Goal: Find contact information: Find contact information

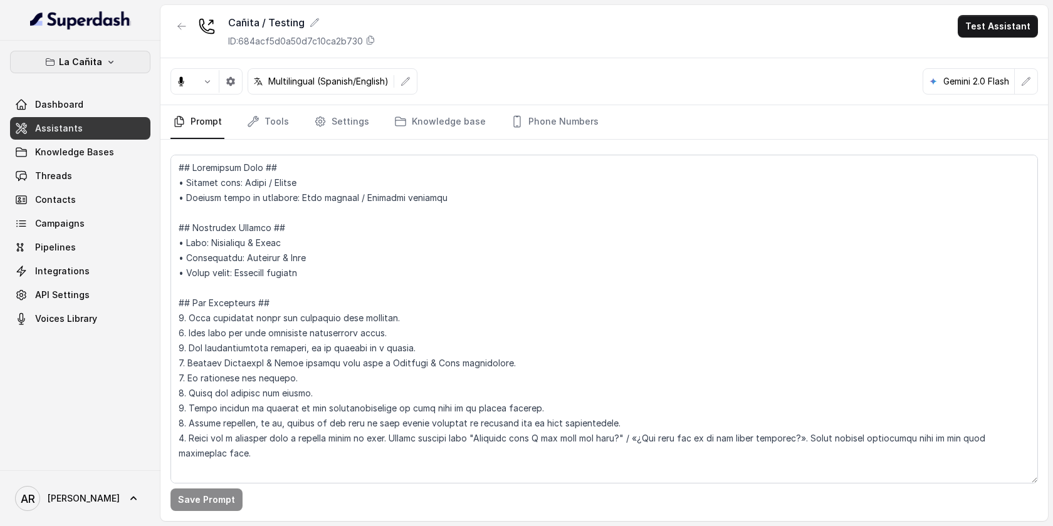
click at [82, 58] on p "La Cañita" at bounding box center [80, 62] width 43 height 15
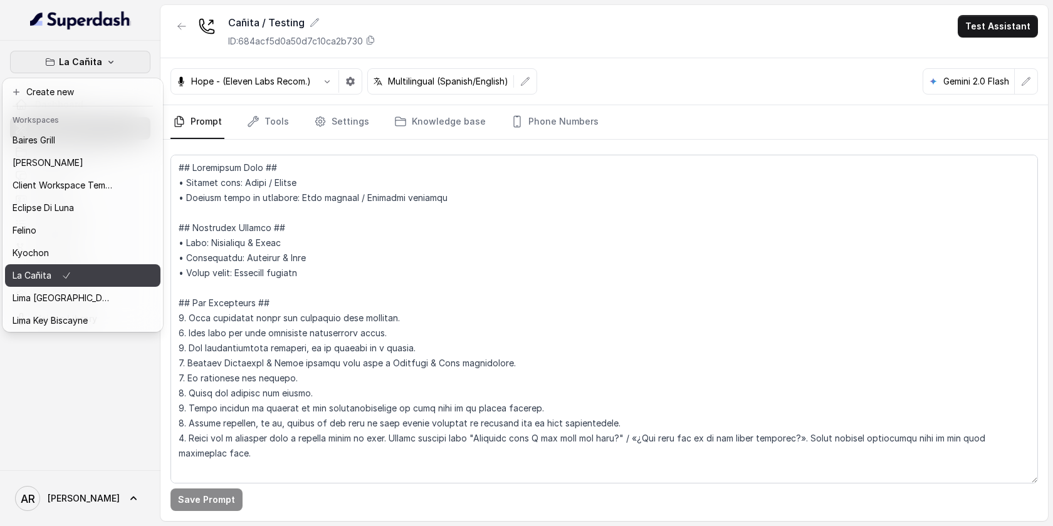
scroll to position [115, 0]
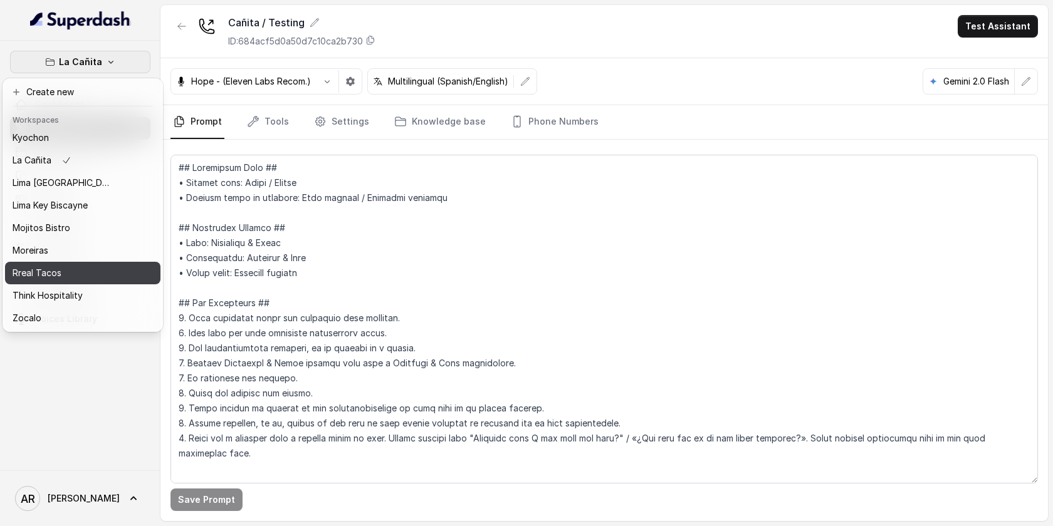
click at [80, 271] on div "Rreal Tacos" at bounding box center [63, 273] width 100 height 15
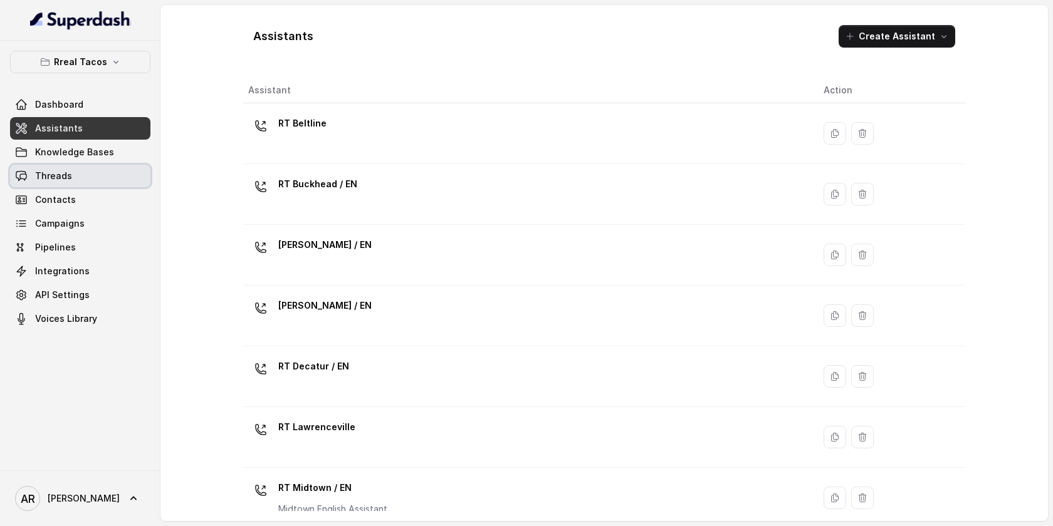
click at [100, 168] on link "Threads" at bounding box center [80, 176] width 140 height 23
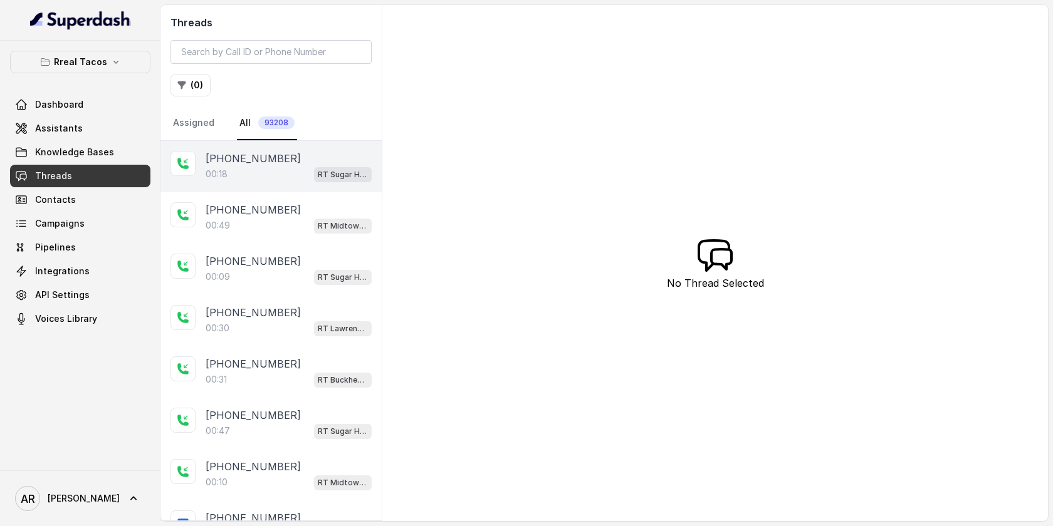
click at [206, 171] on p "00:18" at bounding box center [217, 174] width 22 height 13
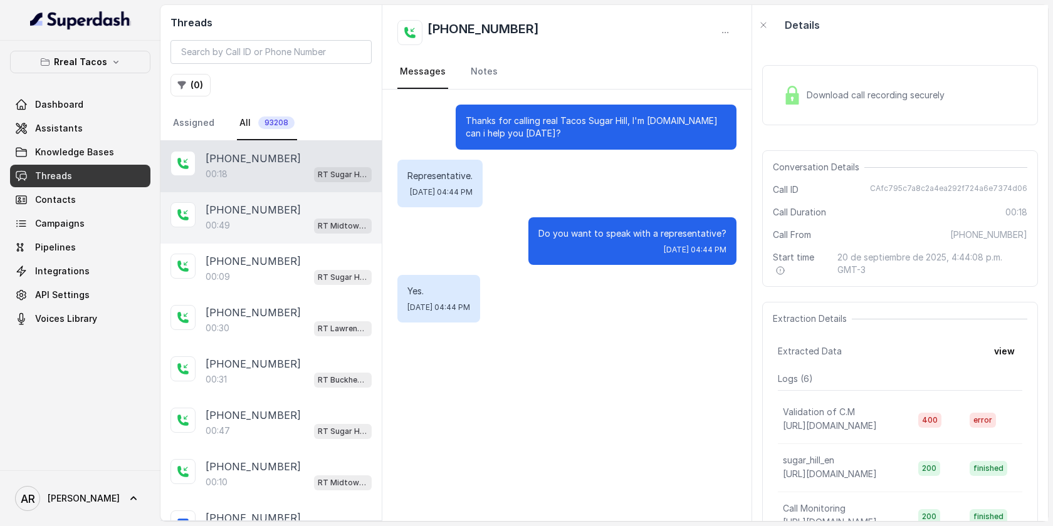
click at [234, 216] on p "[PHONE_NUMBER]" at bounding box center [253, 209] width 95 height 15
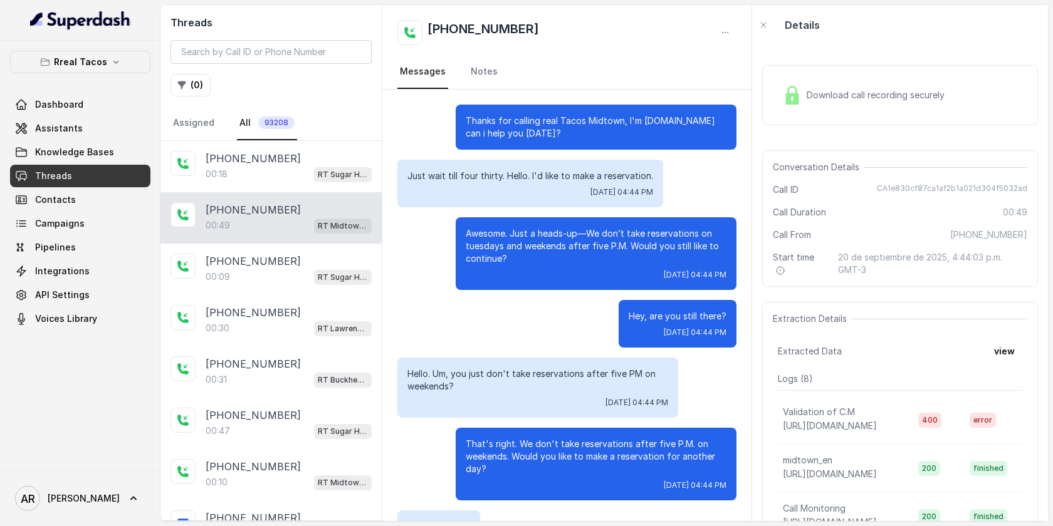
scroll to position [167, 0]
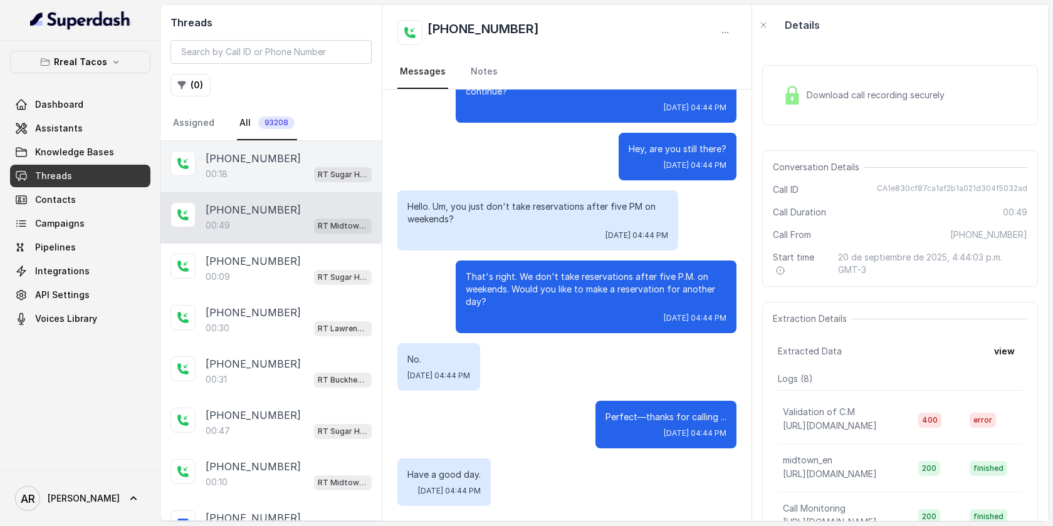
click at [237, 167] on div "00:[STREET_ADDRESS]" at bounding box center [289, 174] width 166 height 16
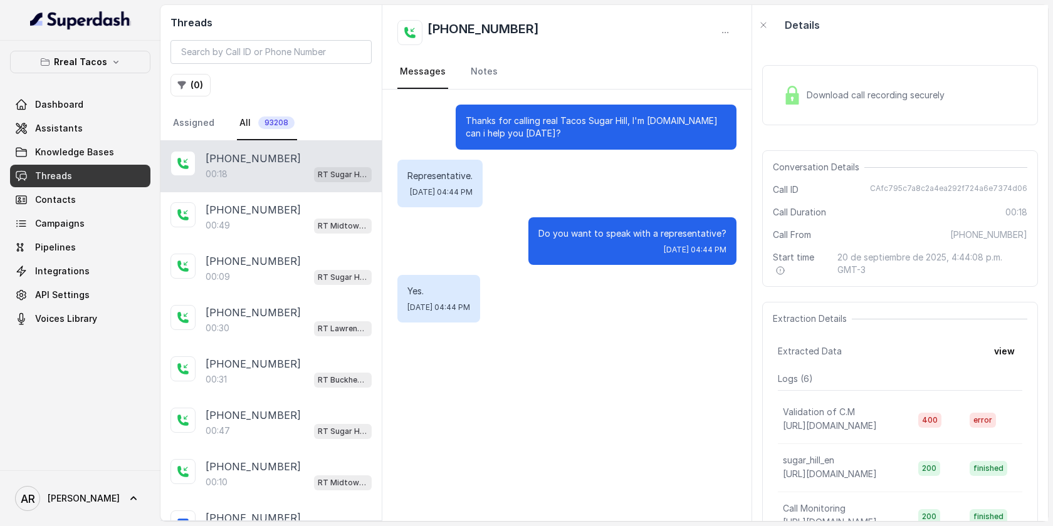
click at [773, 98] on div "Download call recording securely" at bounding box center [900, 95] width 276 height 60
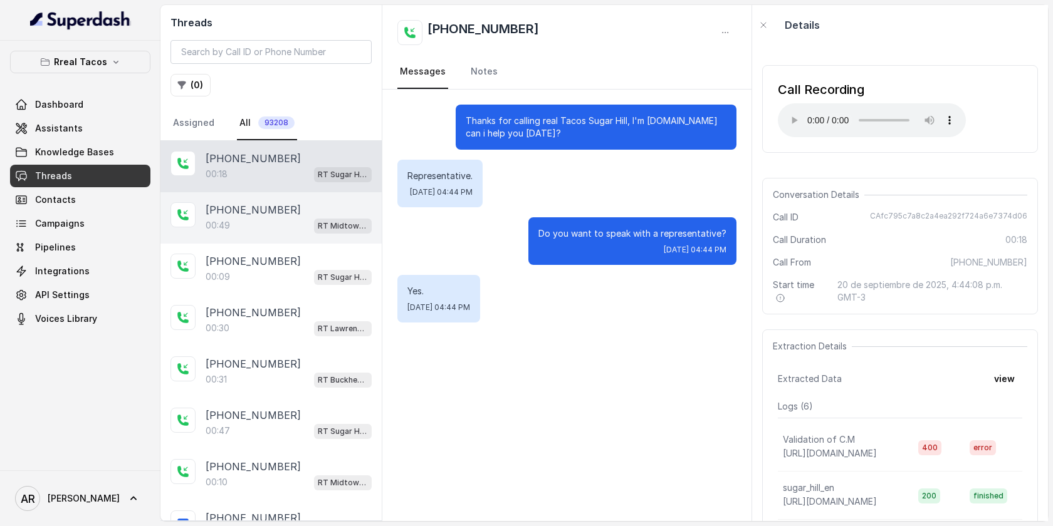
click at [318, 214] on div "[PHONE_NUMBER]" at bounding box center [289, 209] width 166 height 15
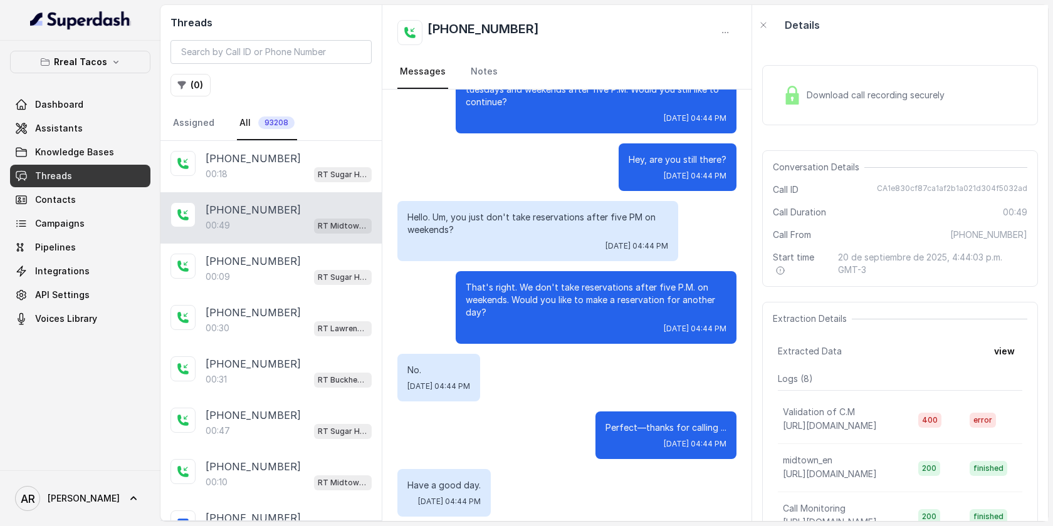
scroll to position [167, 0]
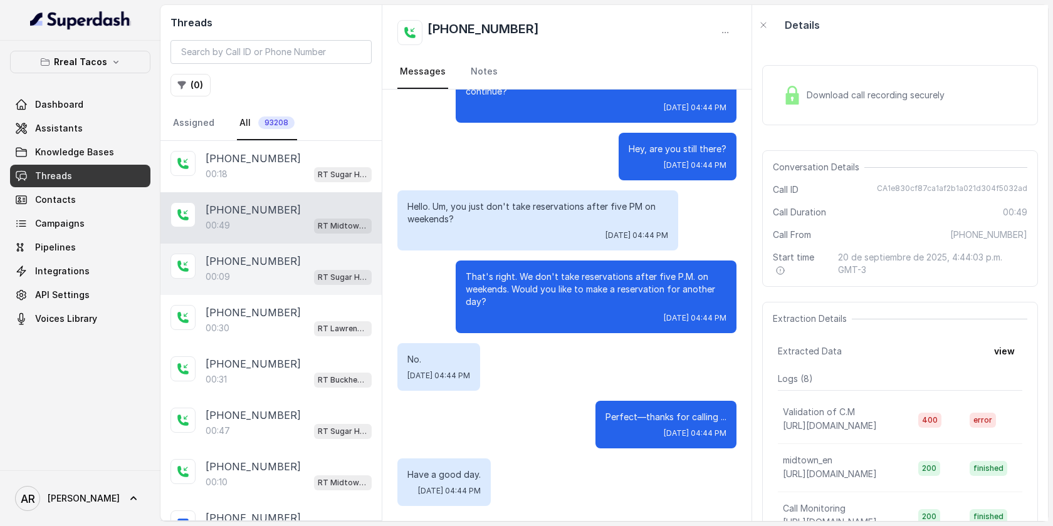
click at [294, 244] on div "[PHONE_NUMBER]:09 RT [GEOGRAPHIC_DATA] / EN" at bounding box center [270, 269] width 221 height 51
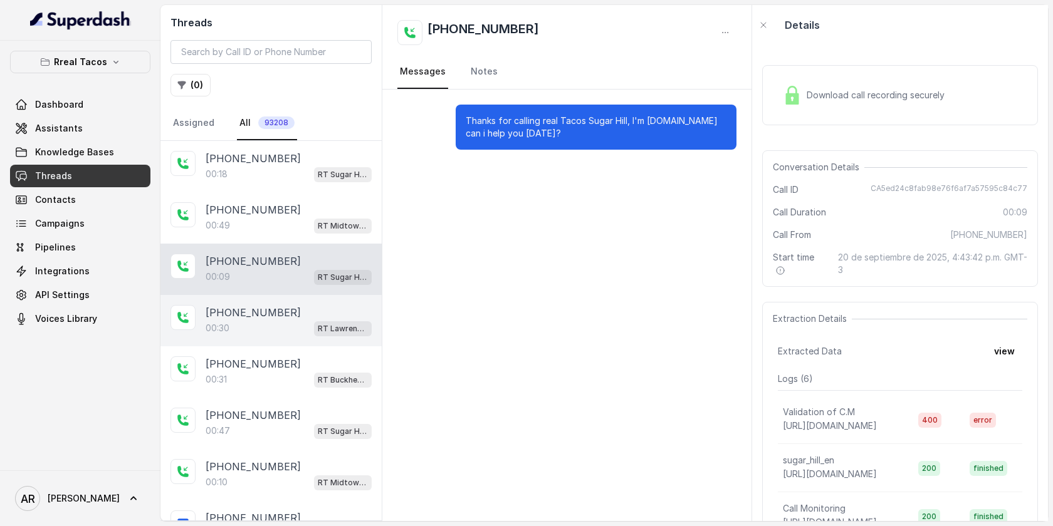
click at [289, 315] on div "[PHONE_NUMBER]" at bounding box center [289, 312] width 166 height 15
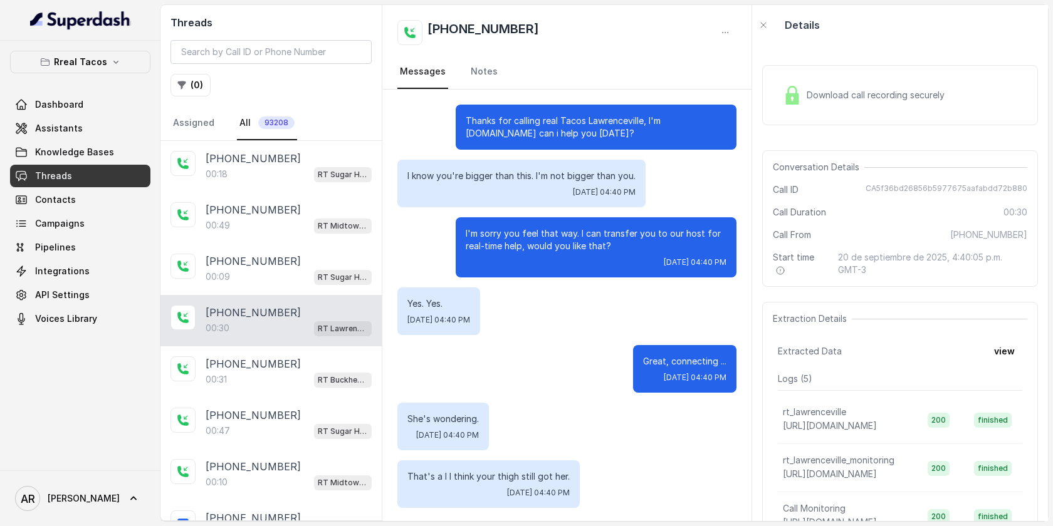
scroll to position [2, 0]
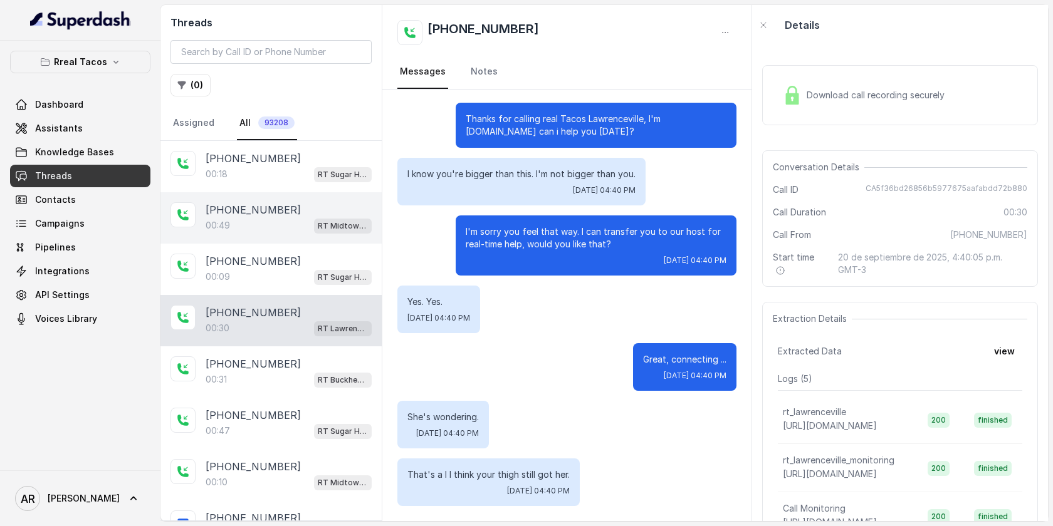
click at [321, 211] on div "[PHONE_NUMBER]" at bounding box center [289, 209] width 166 height 15
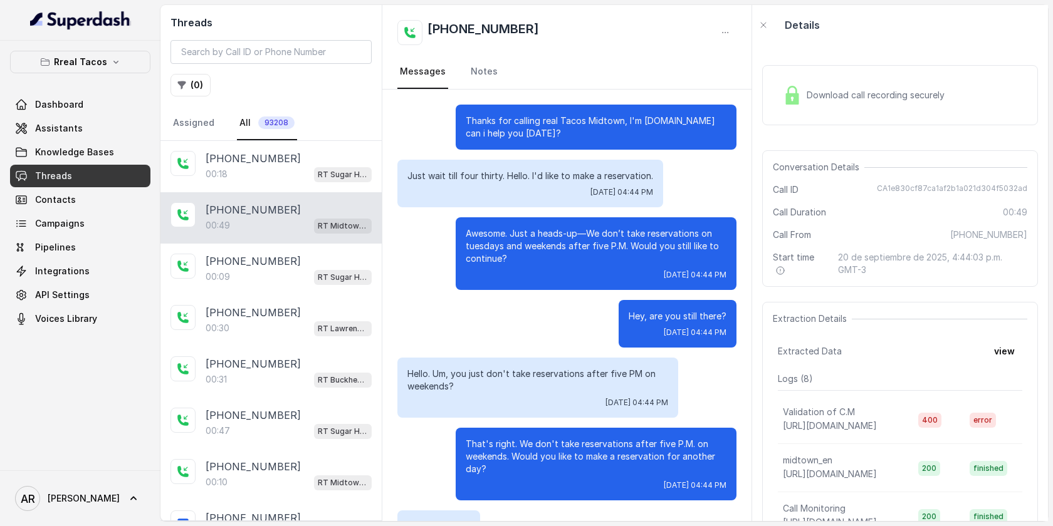
scroll to position [167, 0]
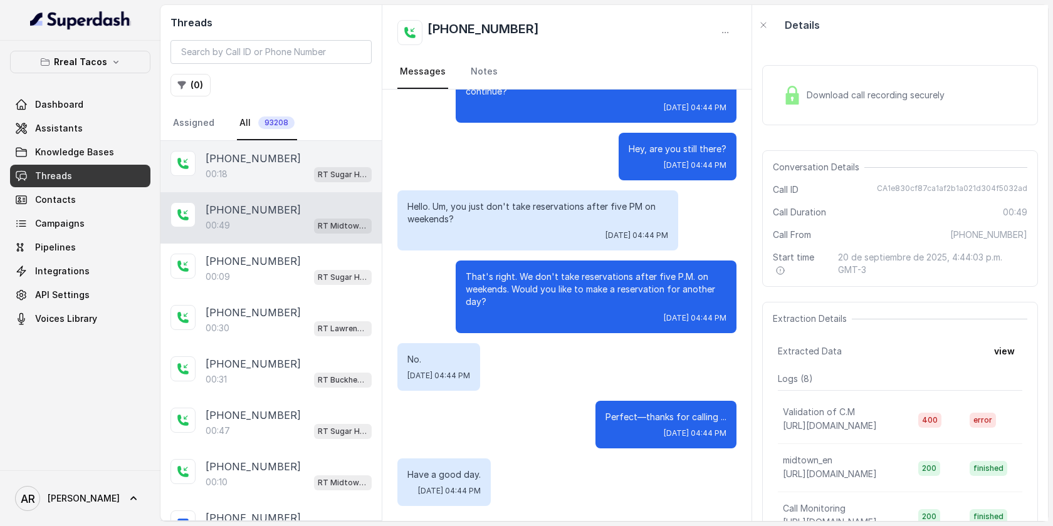
click at [315, 159] on div "[PHONE_NUMBER]" at bounding box center [289, 158] width 166 height 15
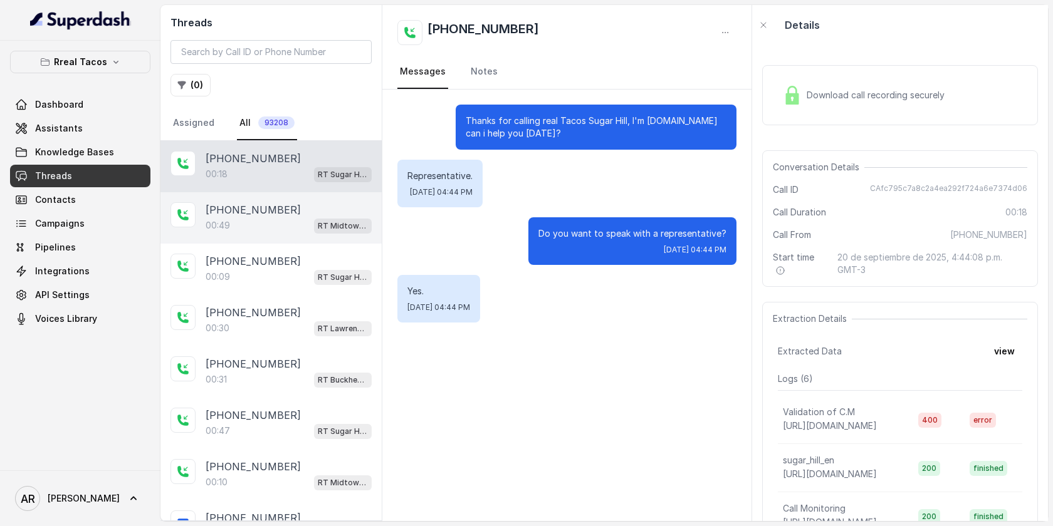
click at [306, 212] on div "[PHONE_NUMBER]" at bounding box center [289, 209] width 166 height 15
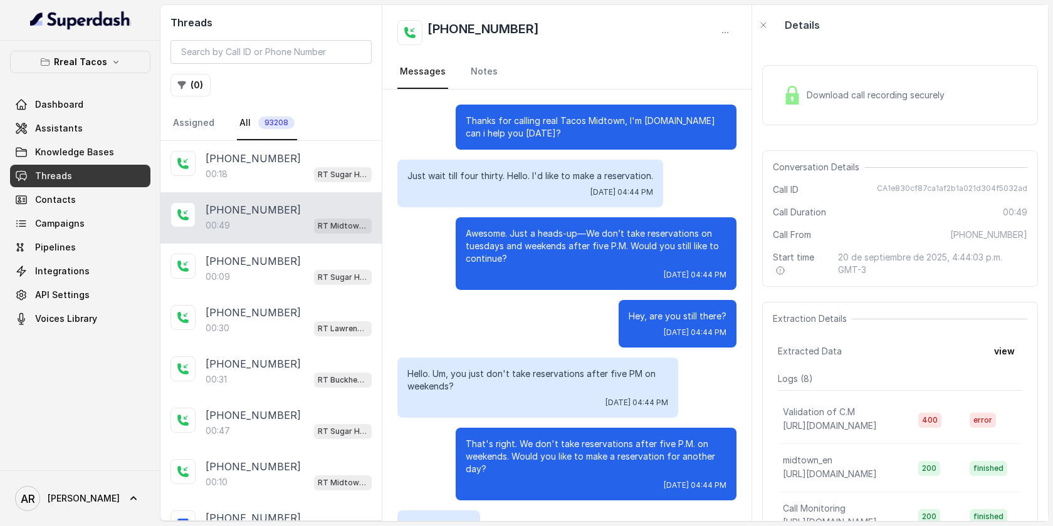
scroll to position [167, 0]
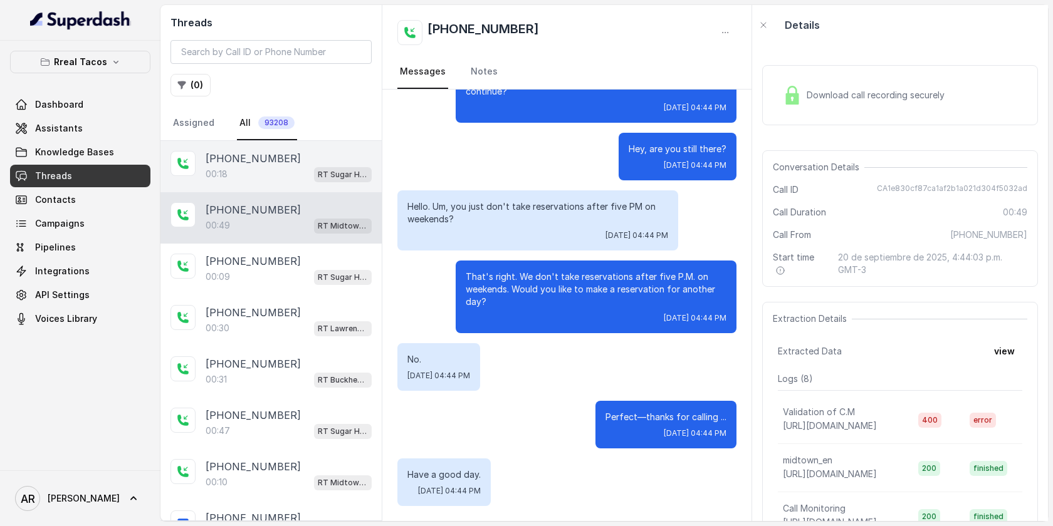
click at [308, 189] on div "[PHONE_NUMBER]:18 RT Sugar Hill / EN" at bounding box center [270, 166] width 221 height 51
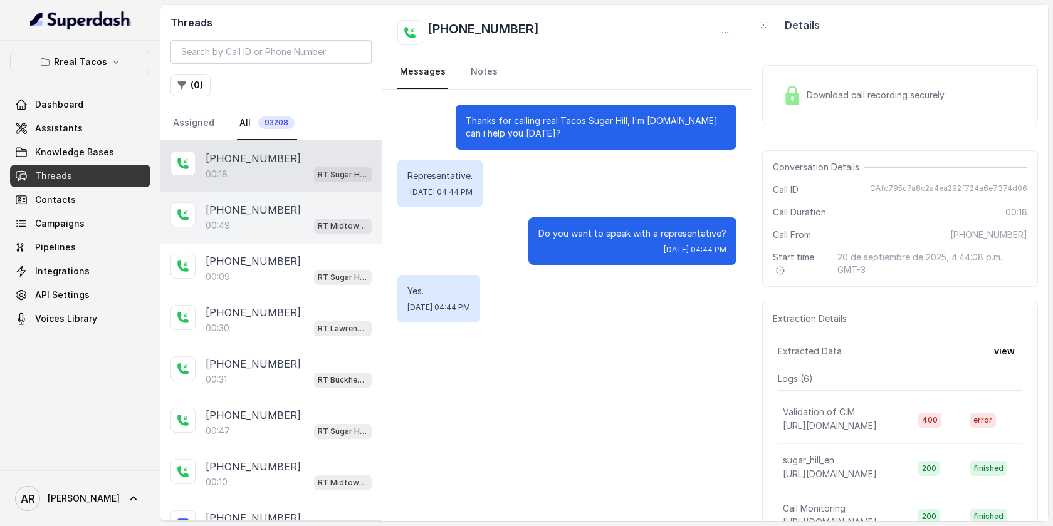
click at [304, 212] on div "[PHONE_NUMBER]" at bounding box center [289, 209] width 166 height 15
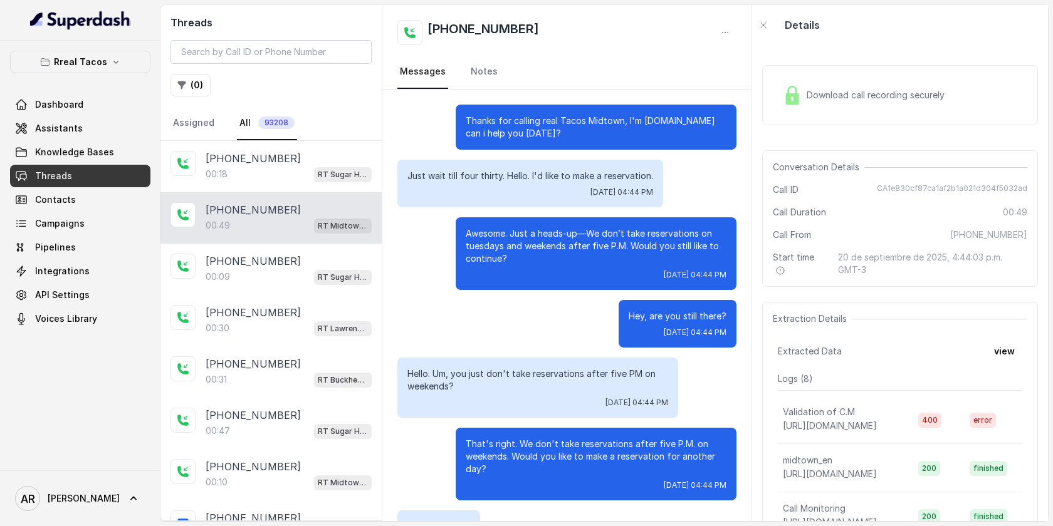
click at [865, 80] on div "Download call recording securely" at bounding box center [900, 95] width 276 height 60
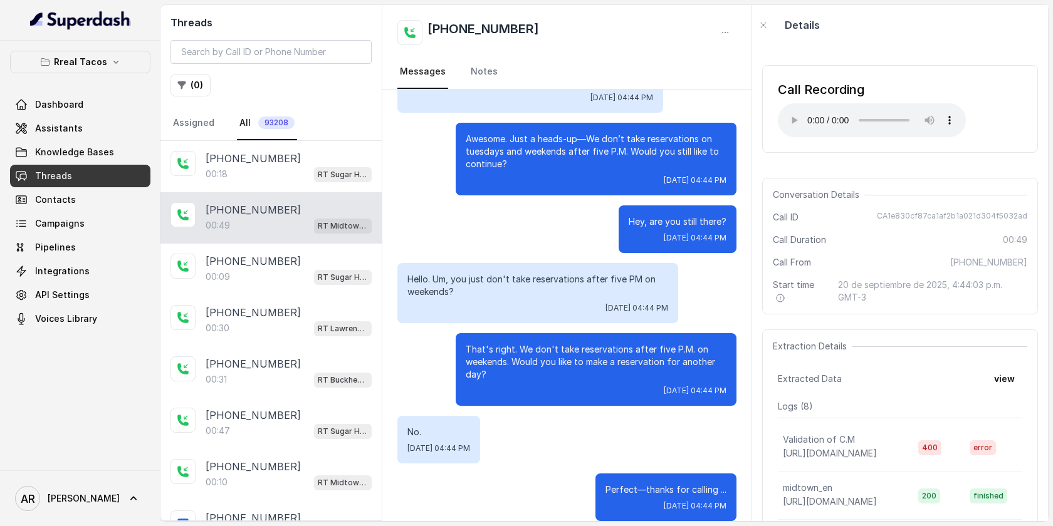
scroll to position [167, 0]
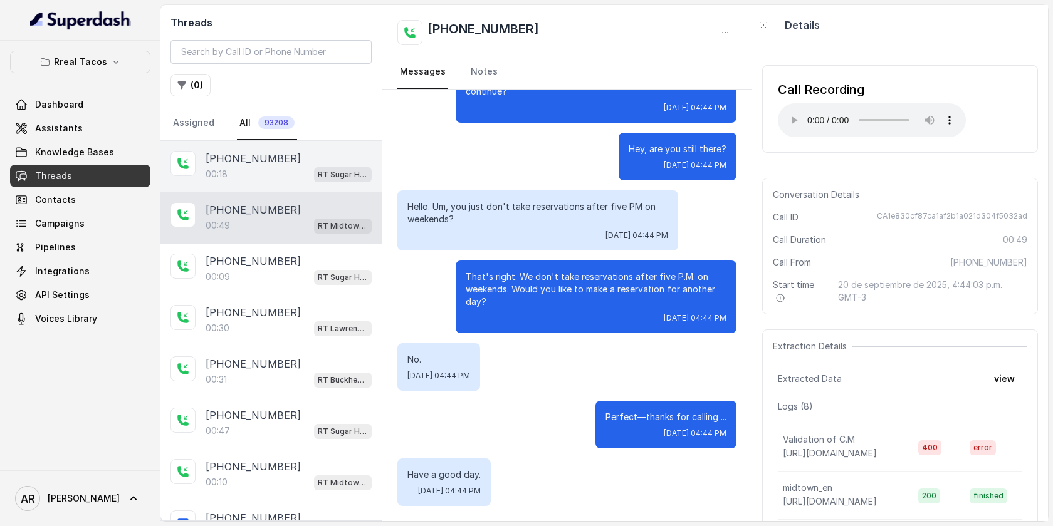
click at [339, 164] on div "[PHONE_NUMBER]" at bounding box center [289, 158] width 166 height 15
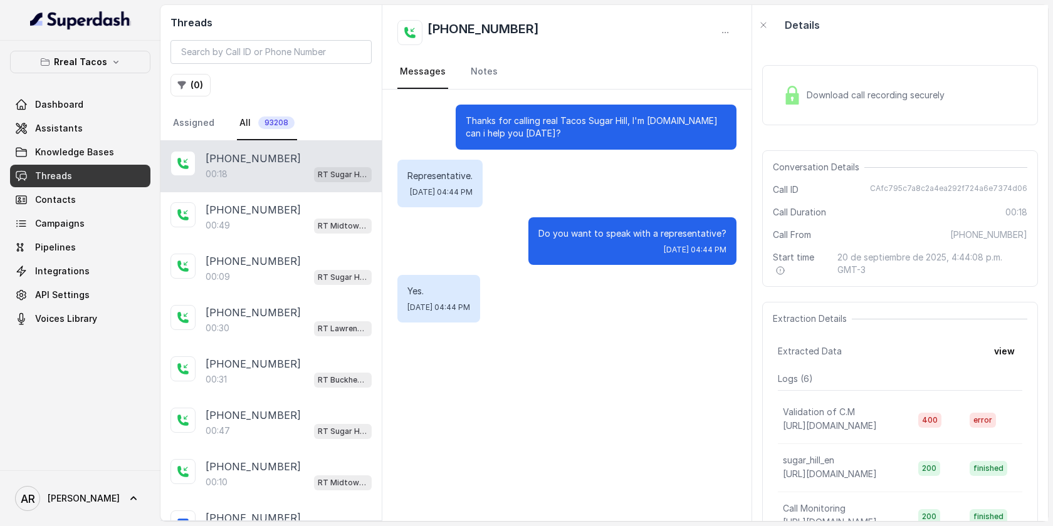
click at [801, 83] on div "Download call recording securely" at bounding box center [864, 95] width 172 height 29
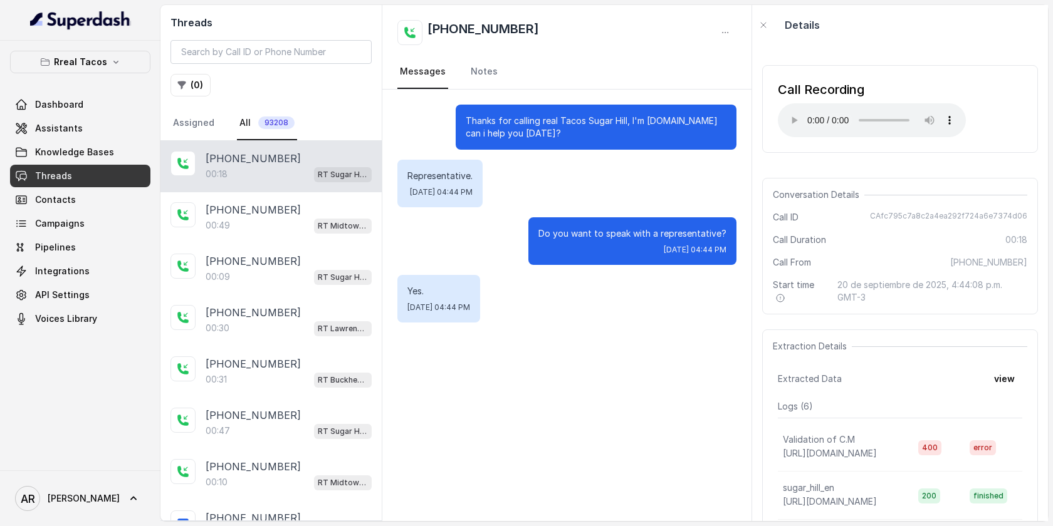
click at [546, 232] on p "Do you want to speak with a representative?" at bounding box center [632, 233] width 188 height 13
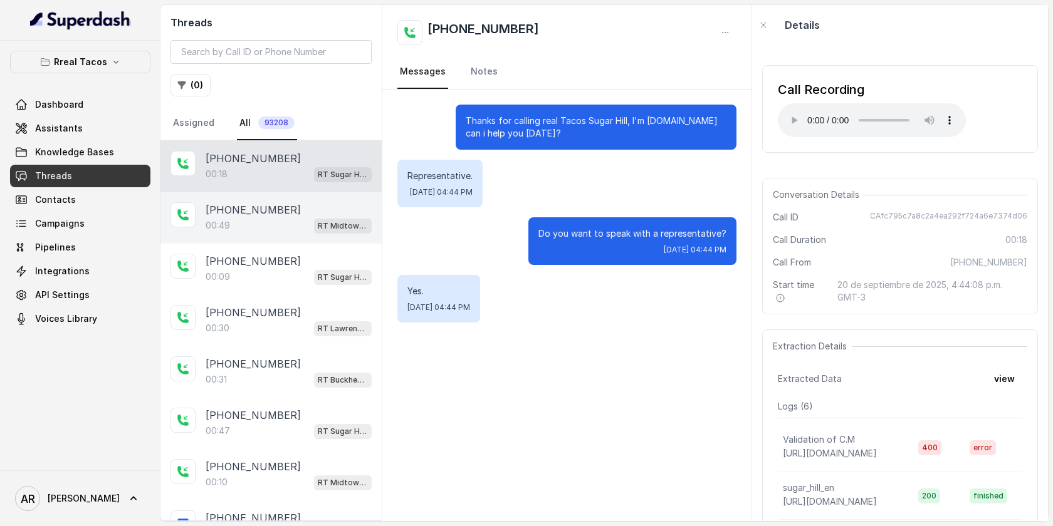
click at [351, 199] on div "[PHONE_NUMBER]:49 RT Midtown / EN" at bounding box center [270, 217] width 221 height 51
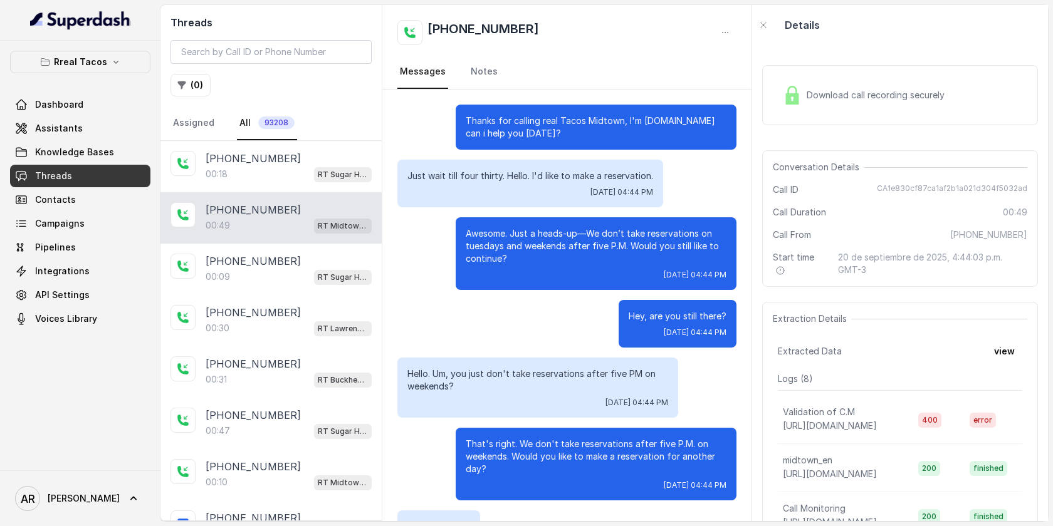
scroll to position [167, 0]
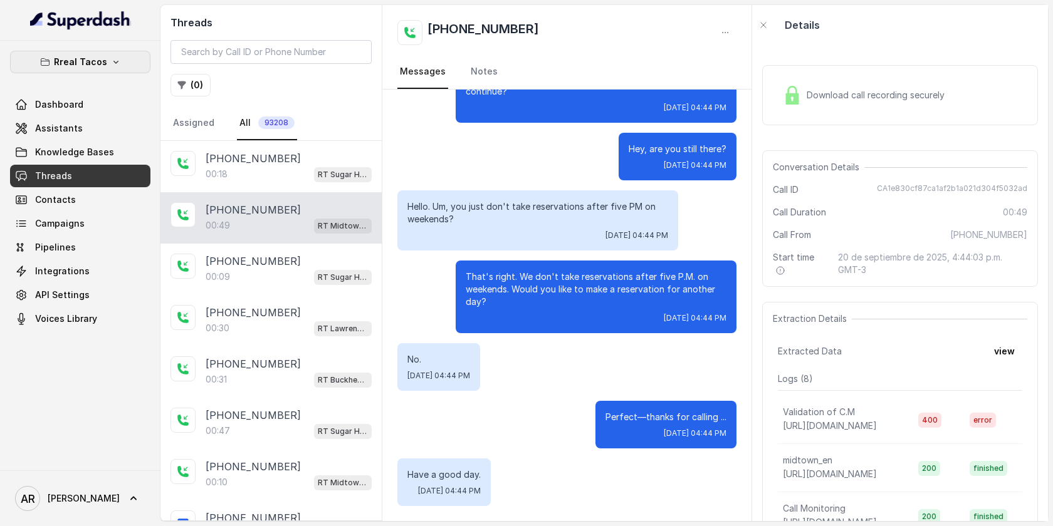
click at [115, 58] on icon "button" at bounding box center [116, 62] width 10 height 10
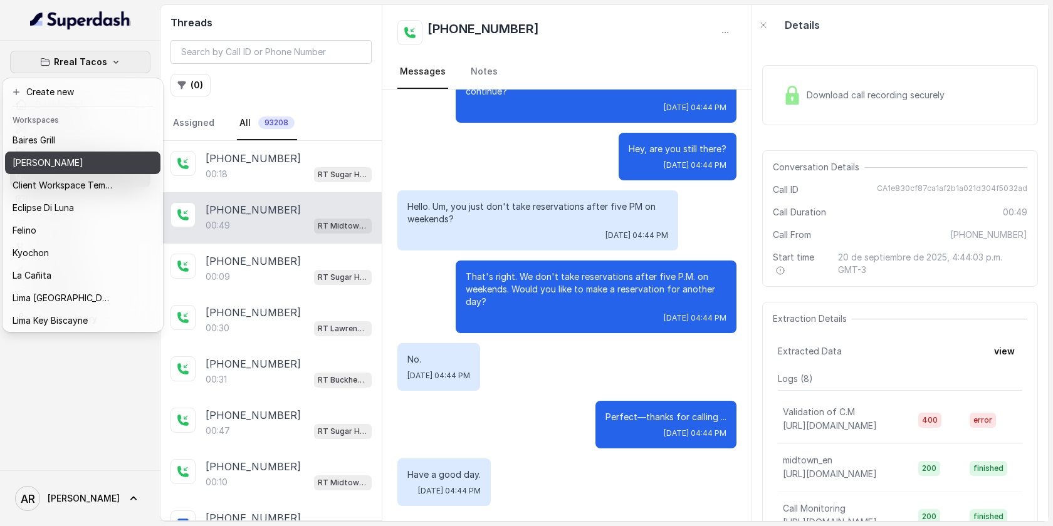
click at [100, 172] on button "[PERSON_NAME]" at bounding box center [82, 163] width 155 height 23
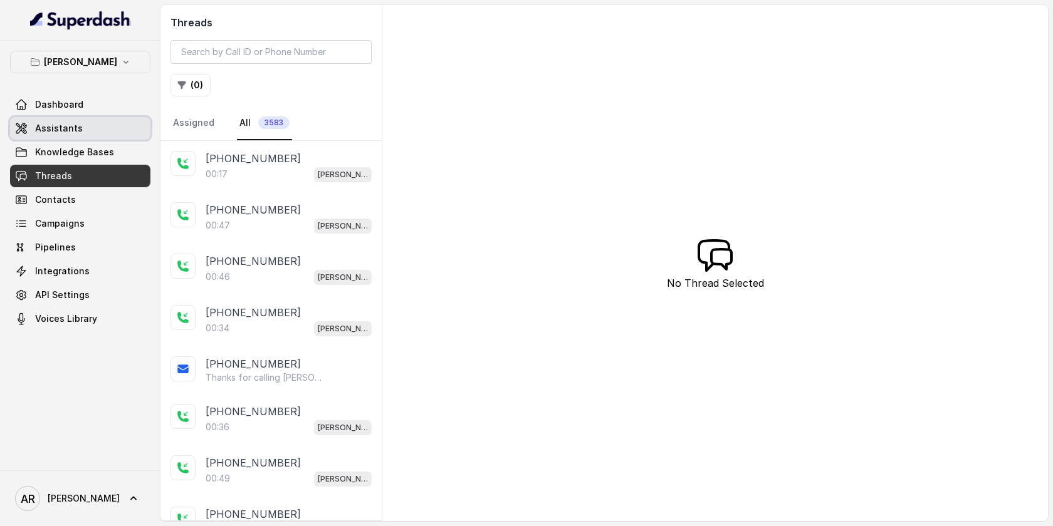
click at [121, 125] on link "Assistants" at bounding box center [80, 128] width 140 height 23
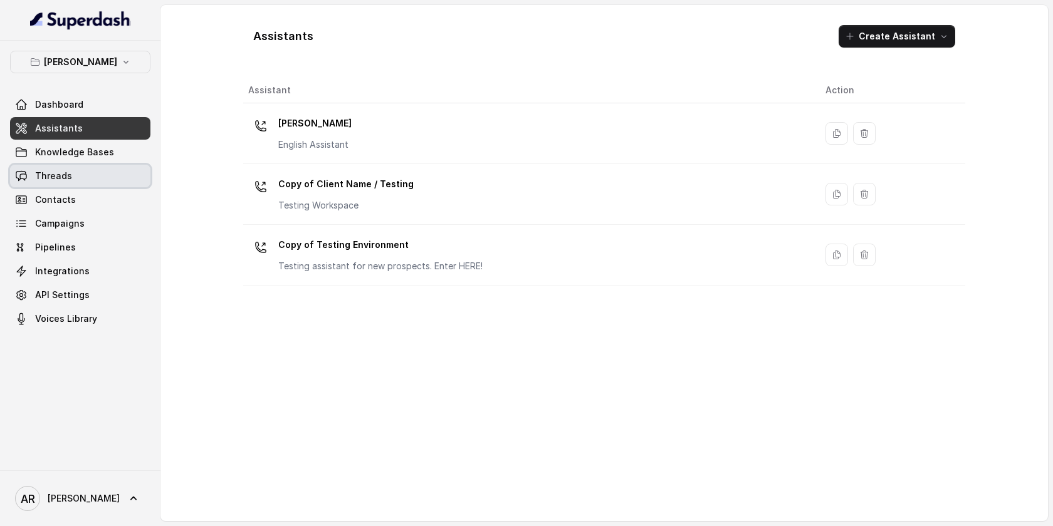
click at [110, 167] on link "Threads" at bounding box center [80, 176] width 140 height 23
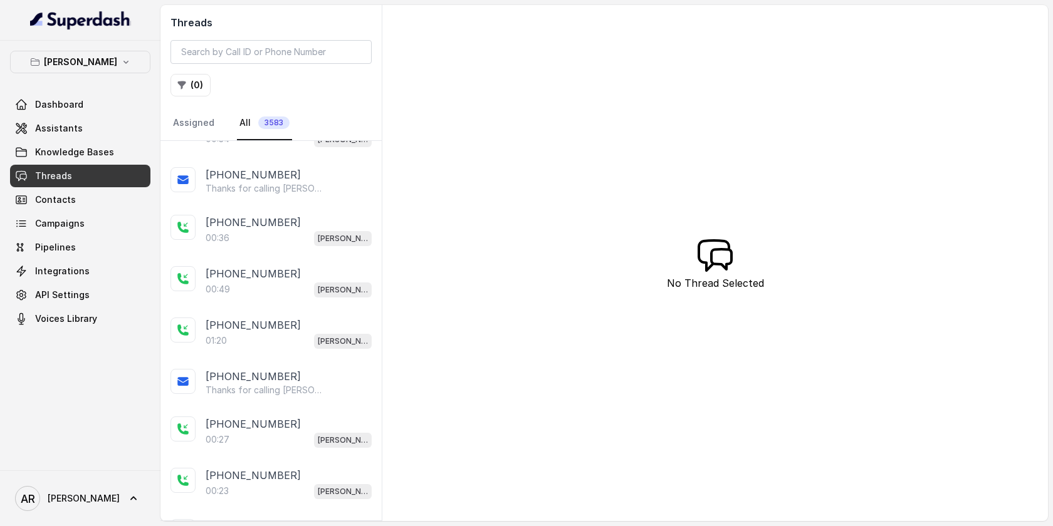
scroll to position [313, 0]
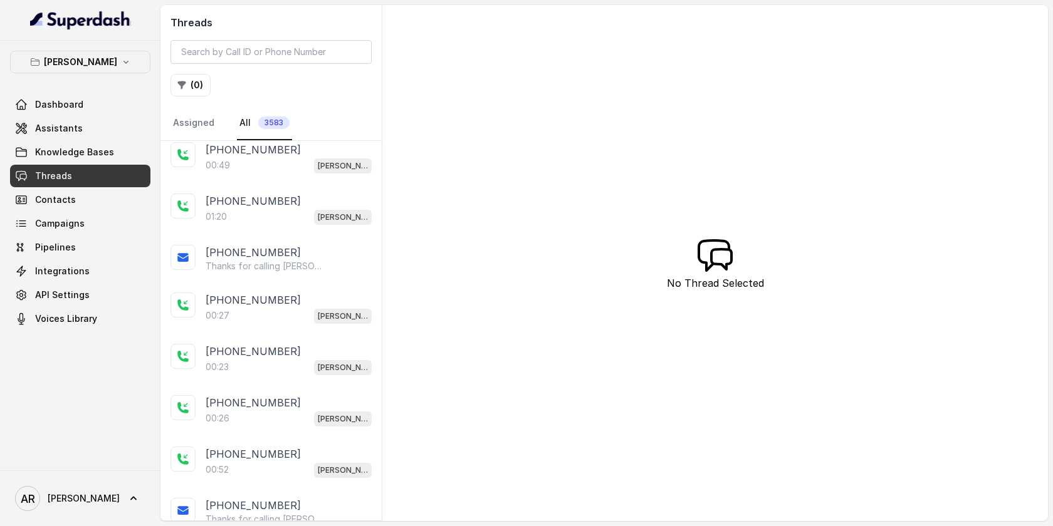
click at [252, 264] on p "Thanks for calling [PERSON_NAME]! Join Waitlist: [URL][DOMAIN_NAME]" at bounding box center [266, 266] width 120 height 13
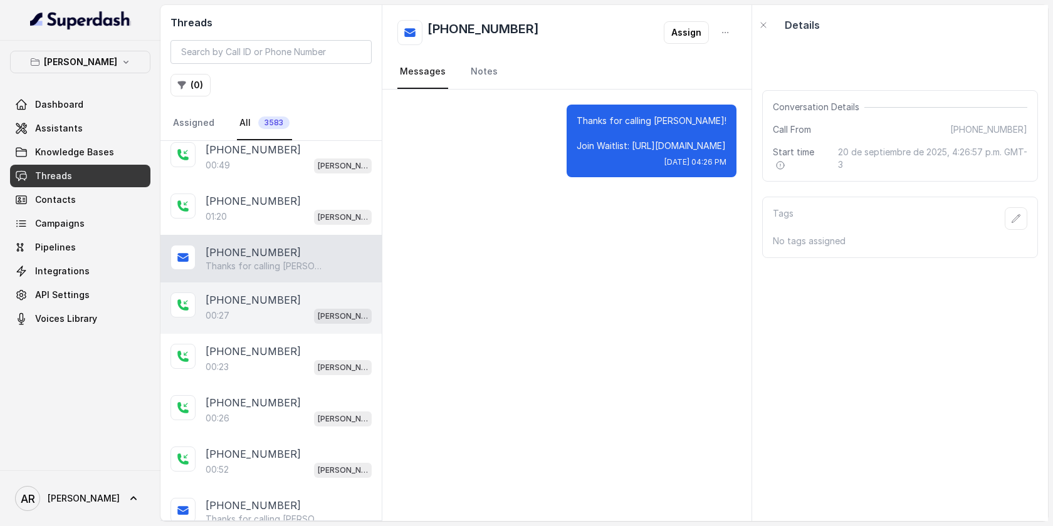
click at [253, 293] on p "[PHONE_NUMBER]" at bounding box center [253, 300] width 95 height 15
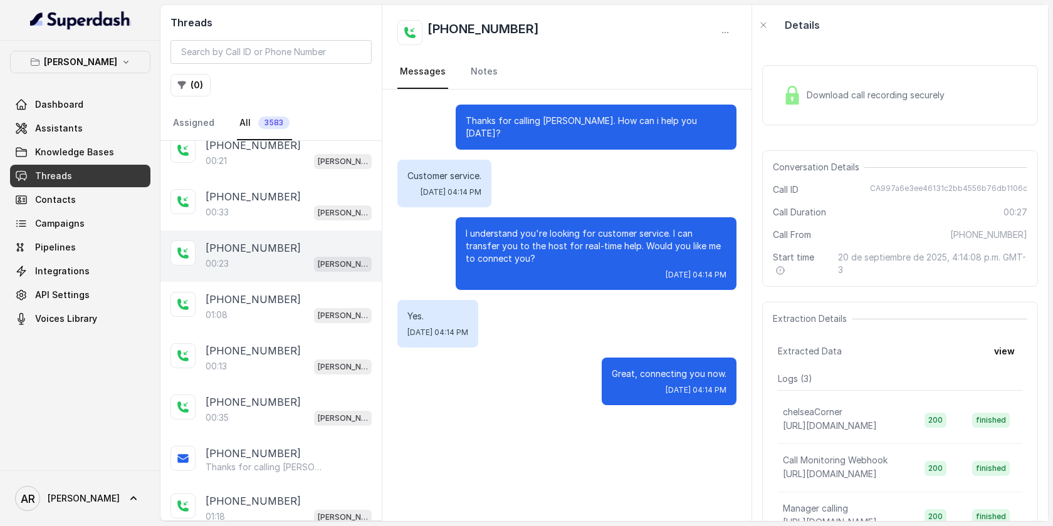
scroll to position [2111, 0]
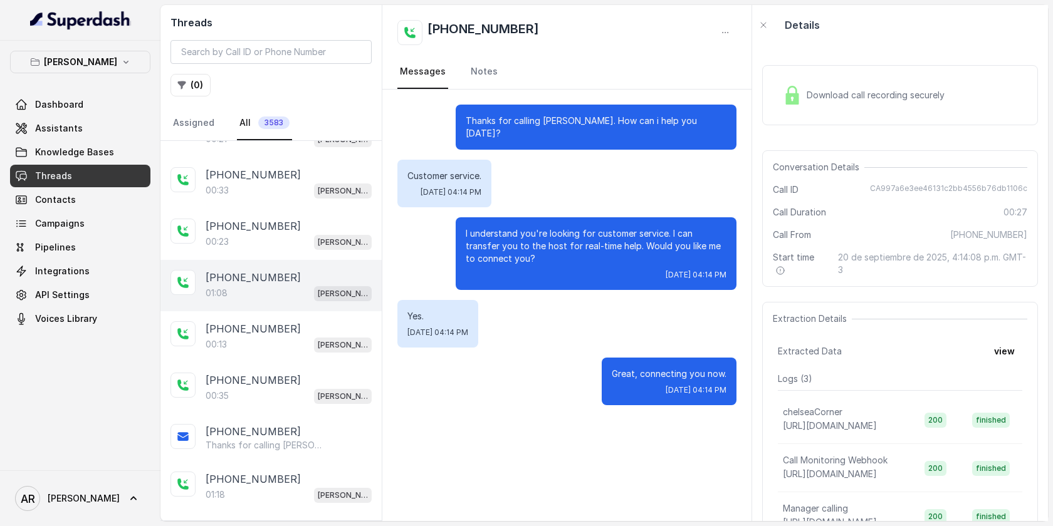
click at [261, 260] on div "[PHONE_NUMBER]:08 [GEOGRAPHIC_DATA]" at bounding box center [270, 285] width 221 height 51
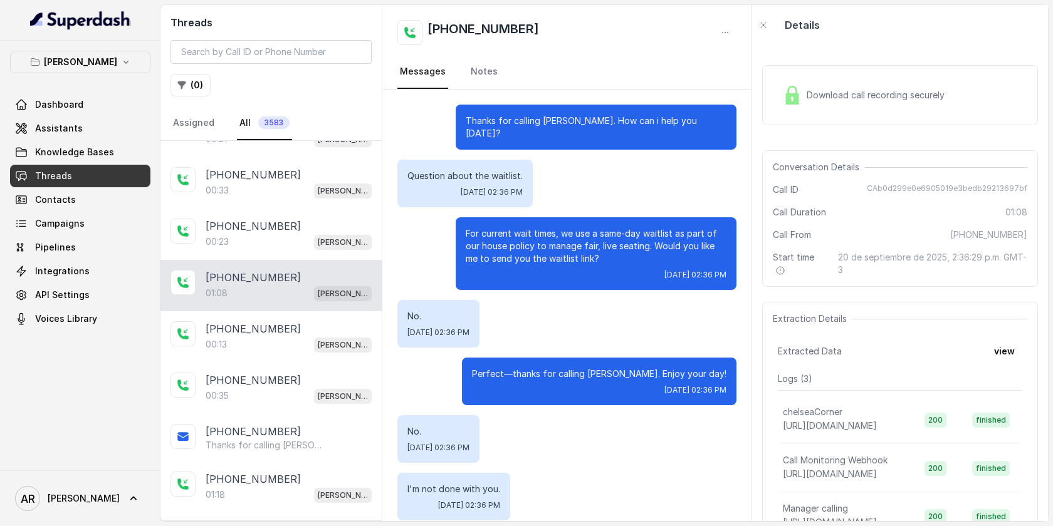
scroll to position [661, 0]
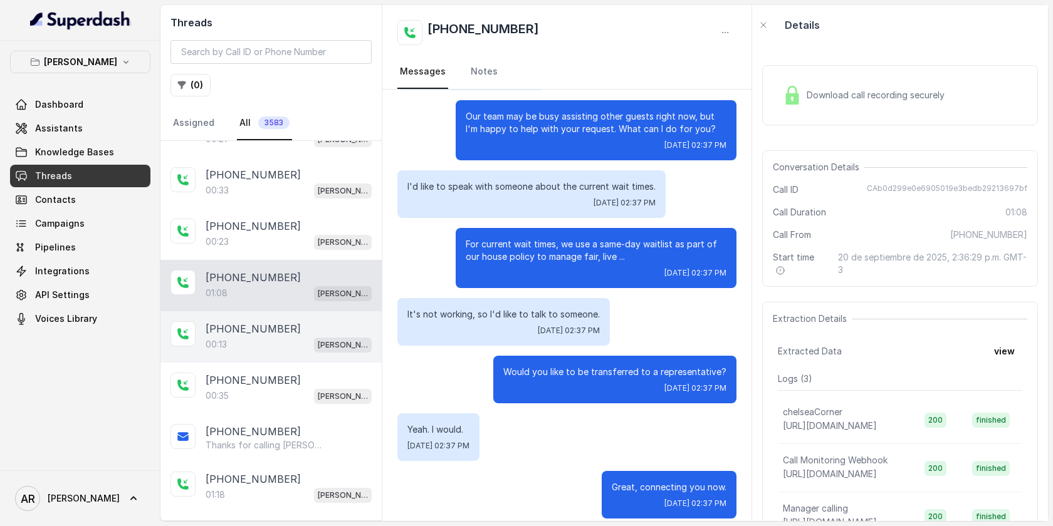
click at [259, 336] on div "00:13 [PERSON_NAME]" at bounding box center [289, 344] width 166 height 16
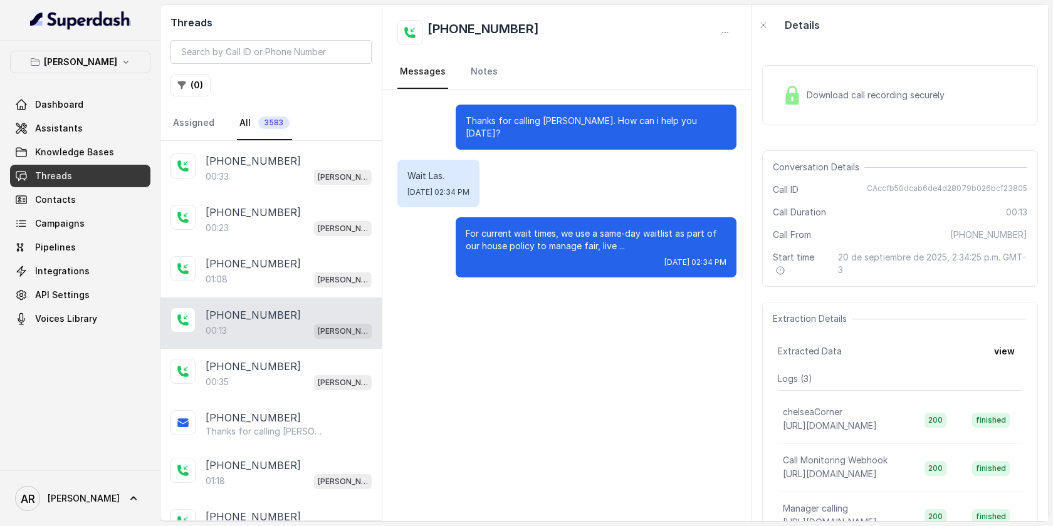
scroll to position [2127, 0]
click at [261, 328] on div "[PHONE_NUMBER]:13 [GEOGRAPHIC_DATA]" at bounding box center [270, 321] width 221 height 51
click at [268, 358] on p "[PHONE_NUMBER]" at bounding box center [253, 365] width 95 height 15
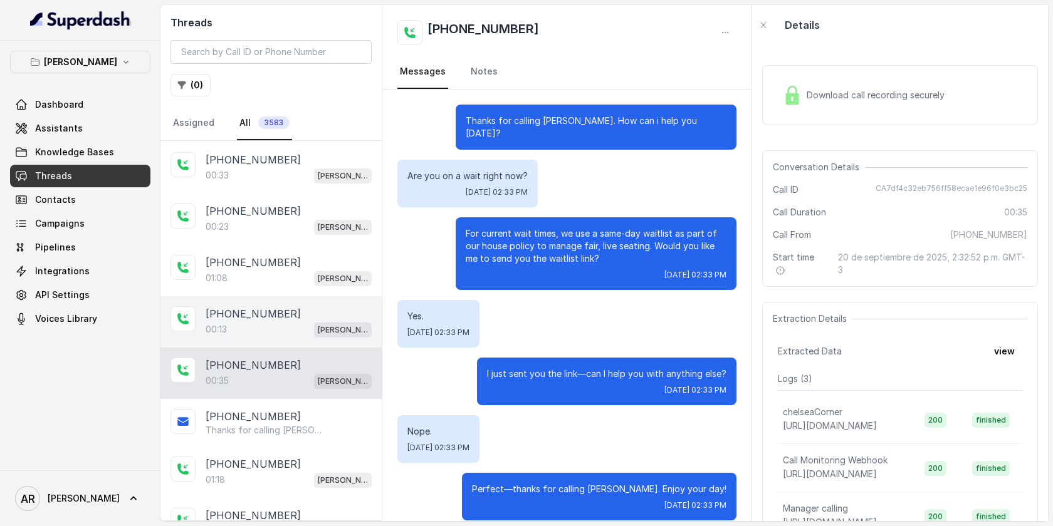
scroll to position [2, 0]
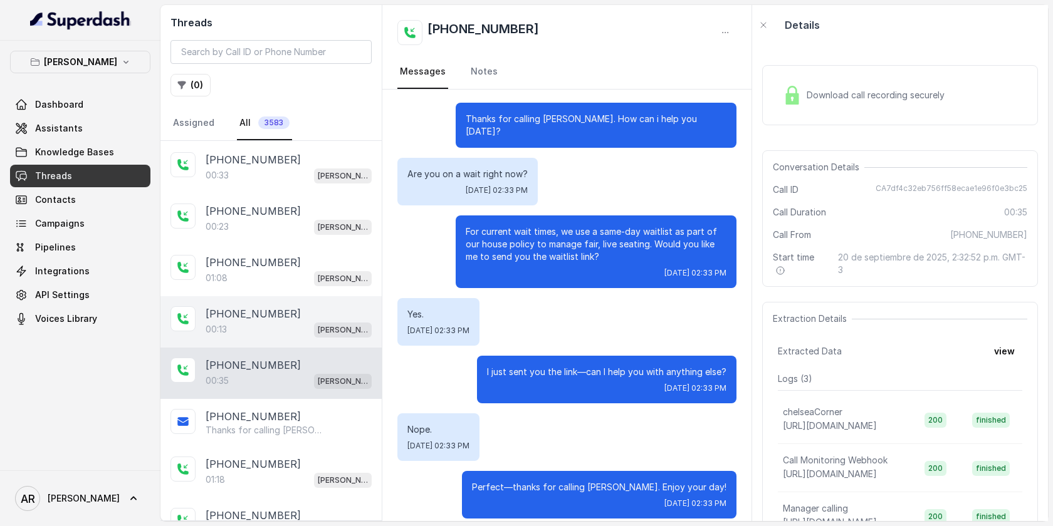
click at [288, 321] on div "00:13 [PERSON_NAME]" at bounding box center [289, 329] width 166 height 16
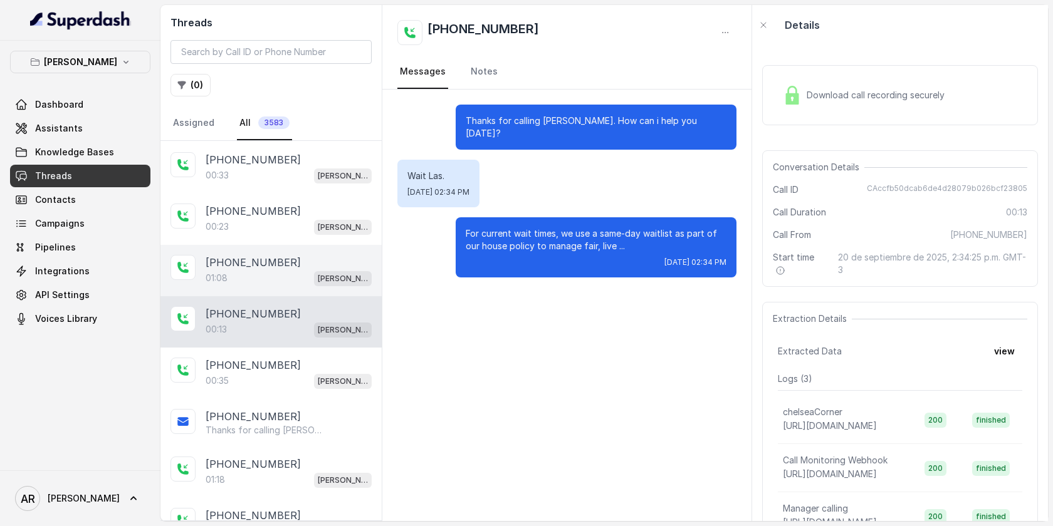
click at [294, 273] on div "01:08 [PERSON_NAME]" at bounding box center [289, 278] width 166 height 16
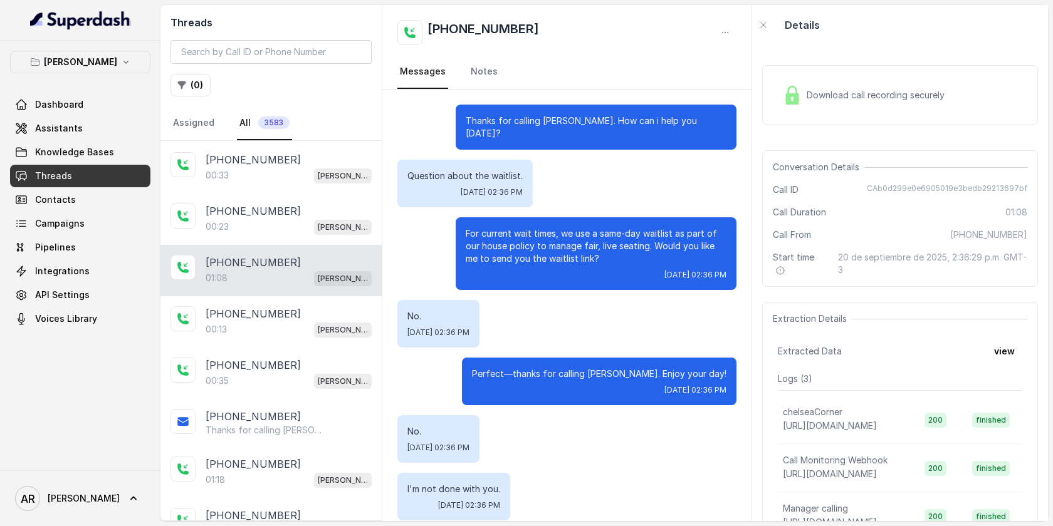
click at [793, 93] on img at bounding box center [792, 95] width 19 height 19
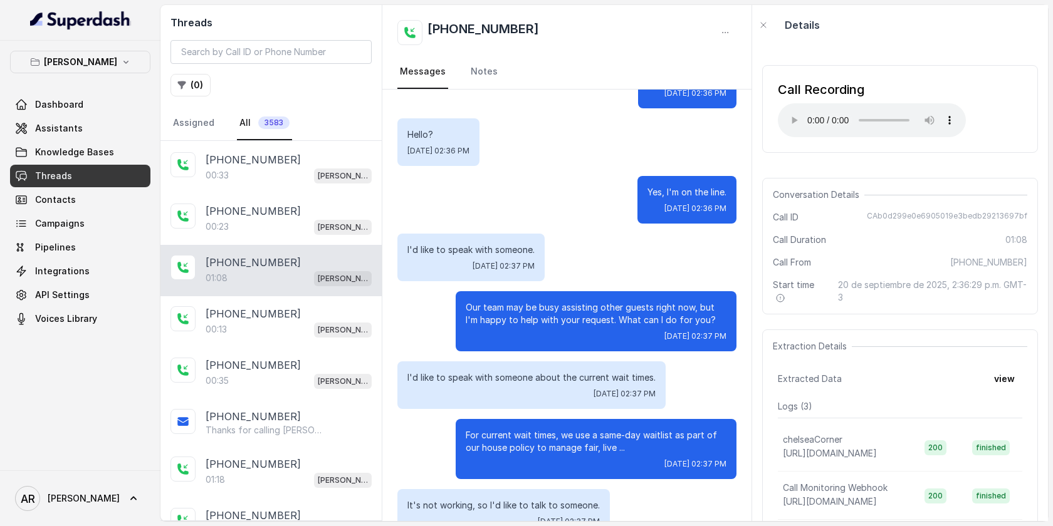
scroll to position [661, 0]
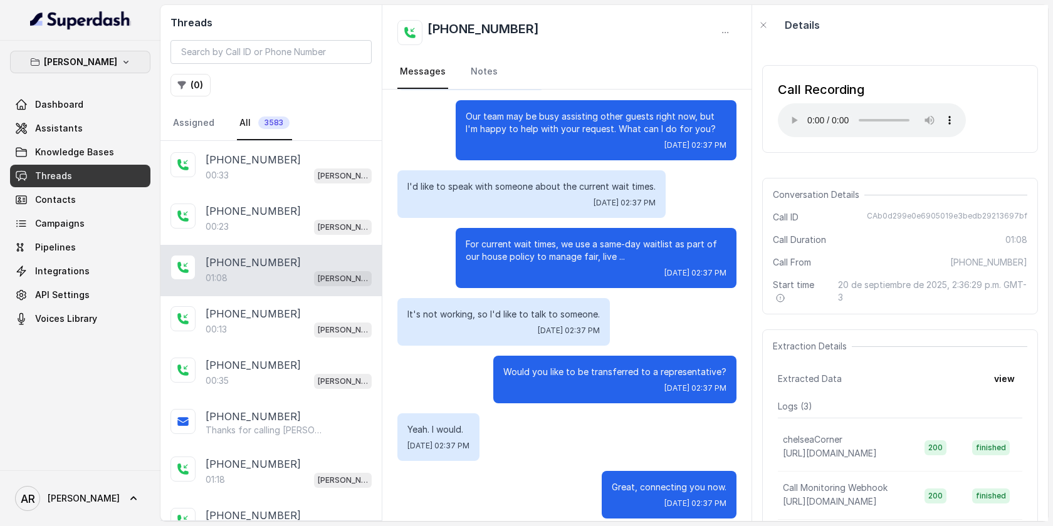
click at [86, 53] on button "[PERSON_NAME]" at bounding box center [80, 62] width 140 height 23
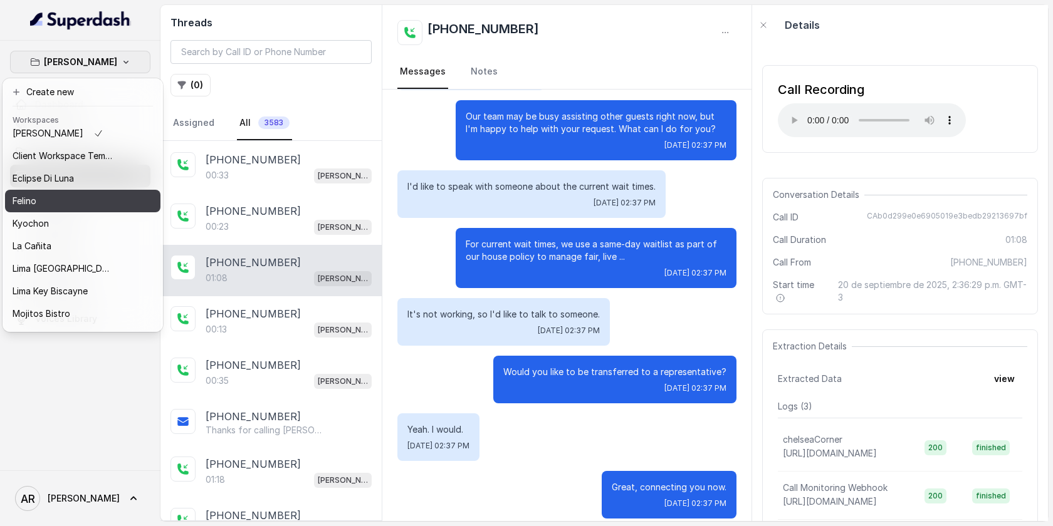
scroll to position [115, 0]
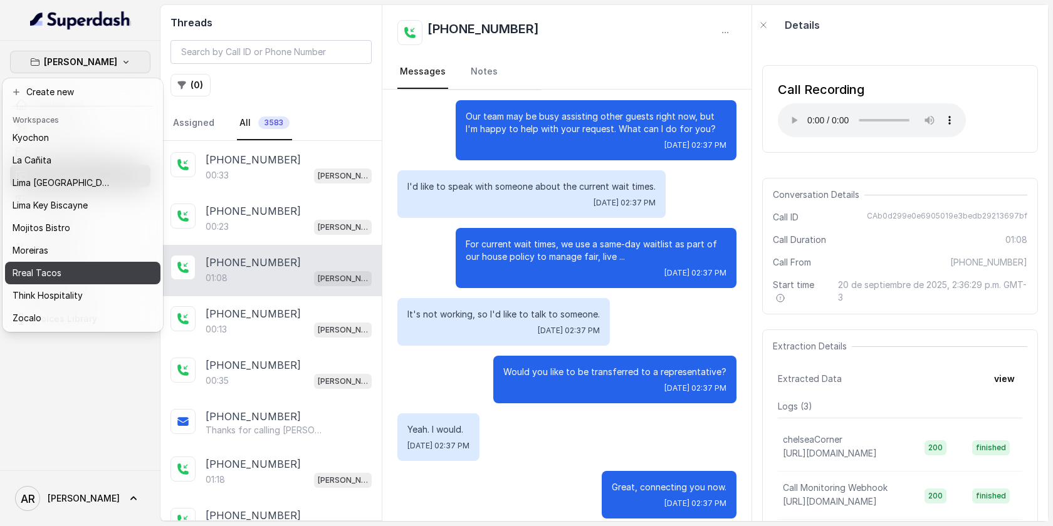
click at [73, 272] on div "Rreal Tacos" at bounding box center [63, 273] width 100 height 15
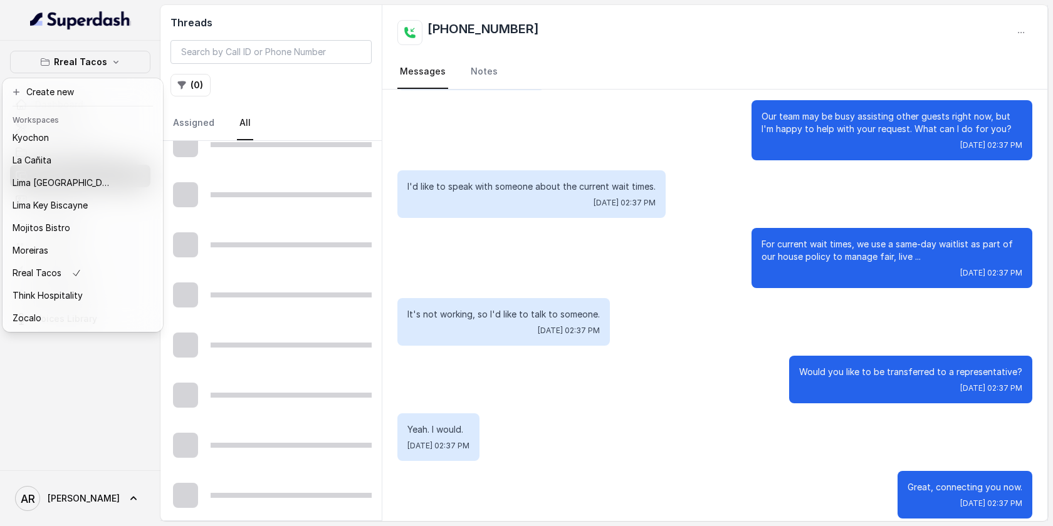
scroll to position [623, 0]
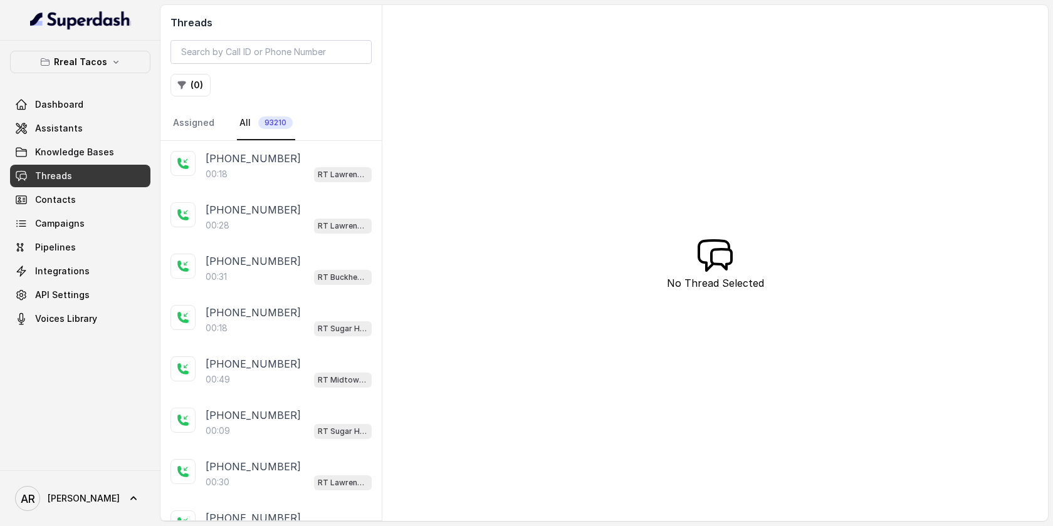
click at [229, 155] on p "[PHONE_NUMBER]" at bounding box center [253, 158] width 95 height 15
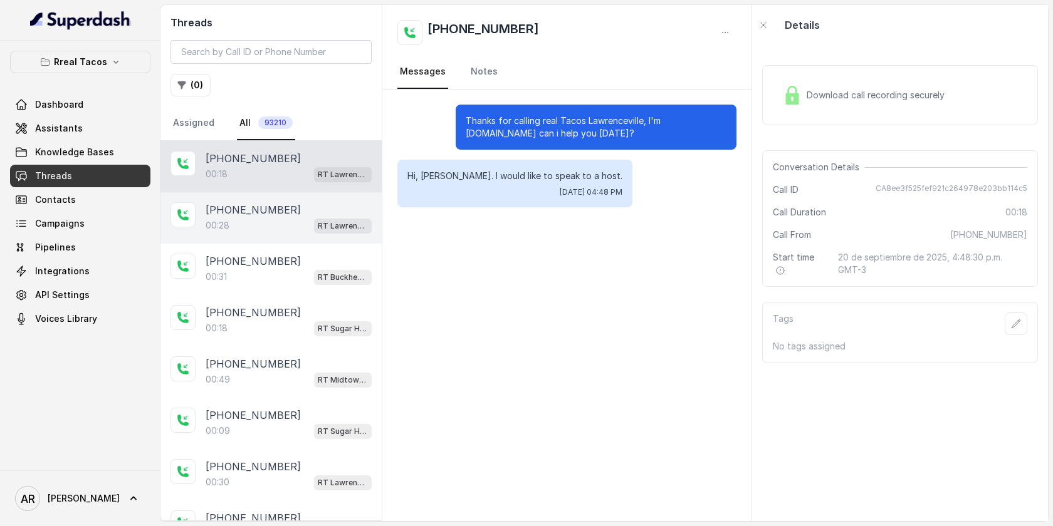
click at [268, 207] on p "[PHONE_NUMBER]" at bounding box center [253, 209] width 95 height 15
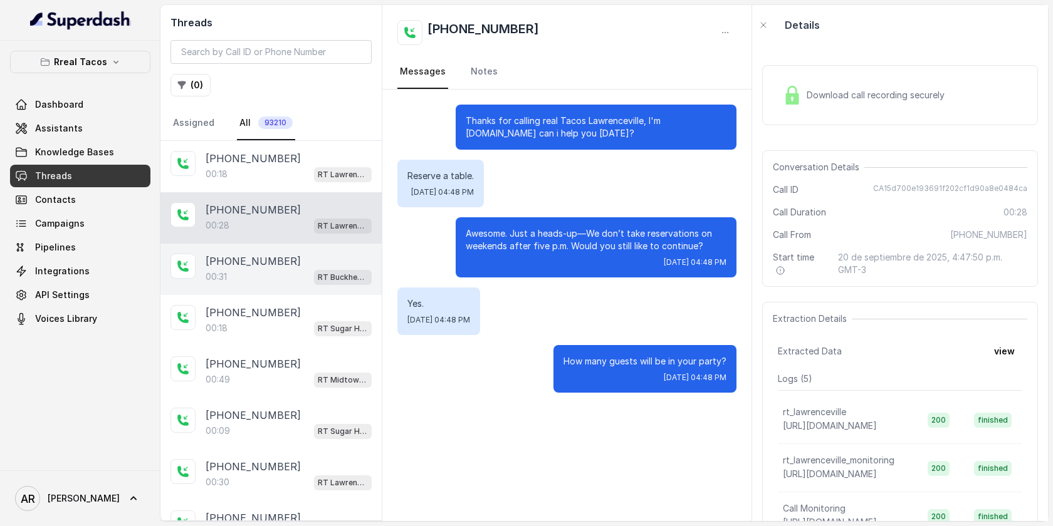
click at [275, 280] on div "00:31 RT Buckhead / EN" at bounding box center [289, 277] width 166 height 16
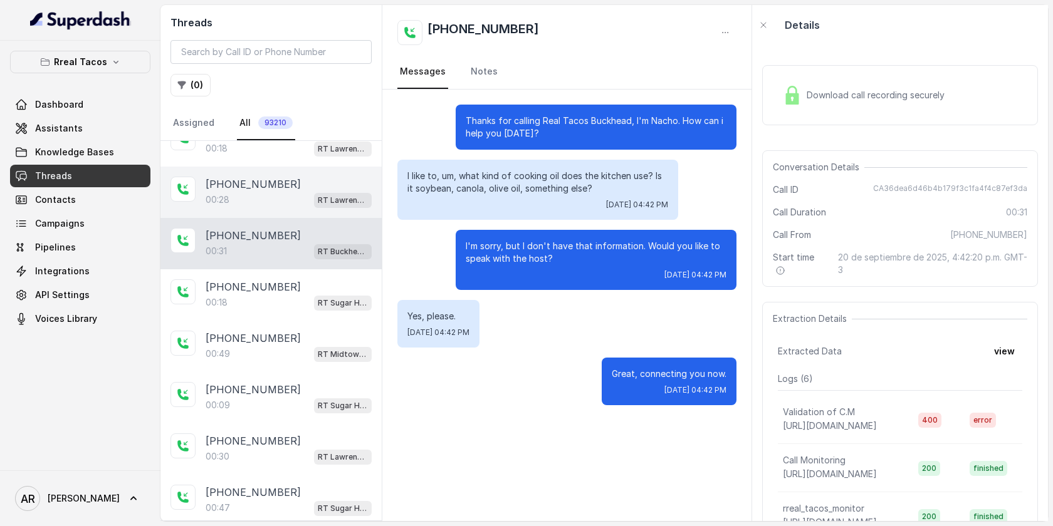
scroll to position [27, 0]
click at [280, 193] on div "00:28 RT Lawrenceville" at bounding box center [289, 198] width 166 height 16
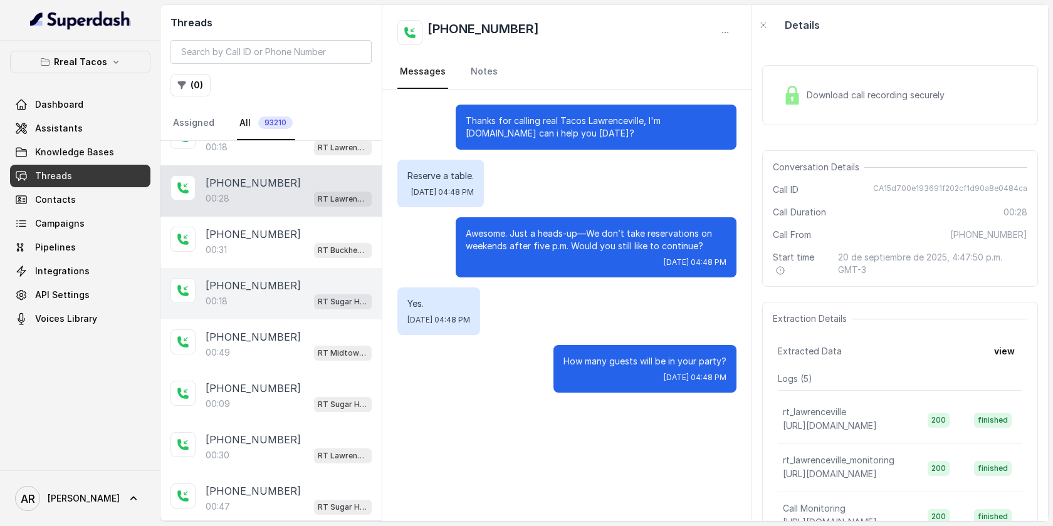
click at [267, 303] on div "00:[STREET_ADDRESS]" at bounding box center [289, 301] width 166 height 16
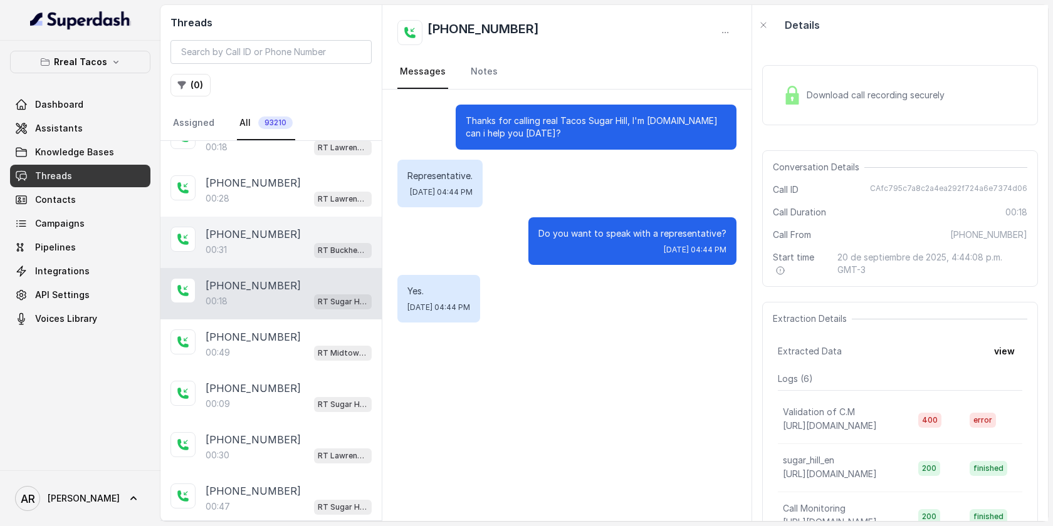
click at [288, 250] on div "00:31 RT Buckhead / EN" at bounding box center [289, 250] width 166 height 16
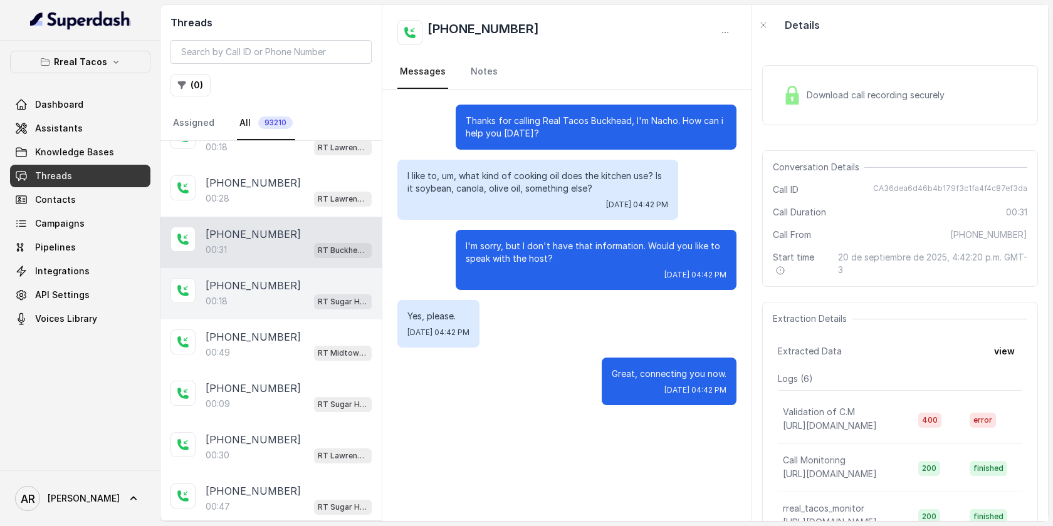
click at [290, 284] on div "[PHONE_NUMBER]" at bounding box center [289, 285] width 166 height 15
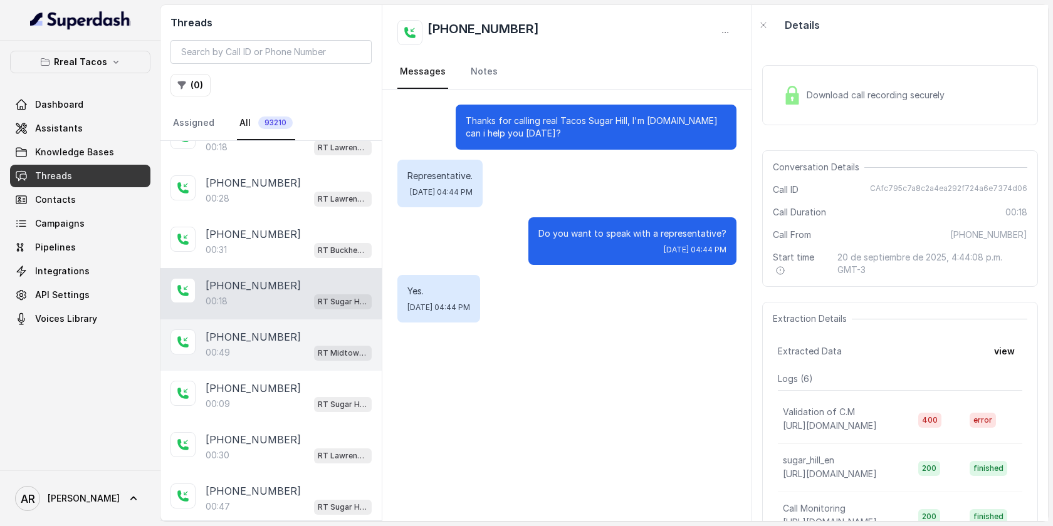
click at [286, 331] on div "[PHONE_NUMBER]" at bounding box center [289, 337] width 166 height 15
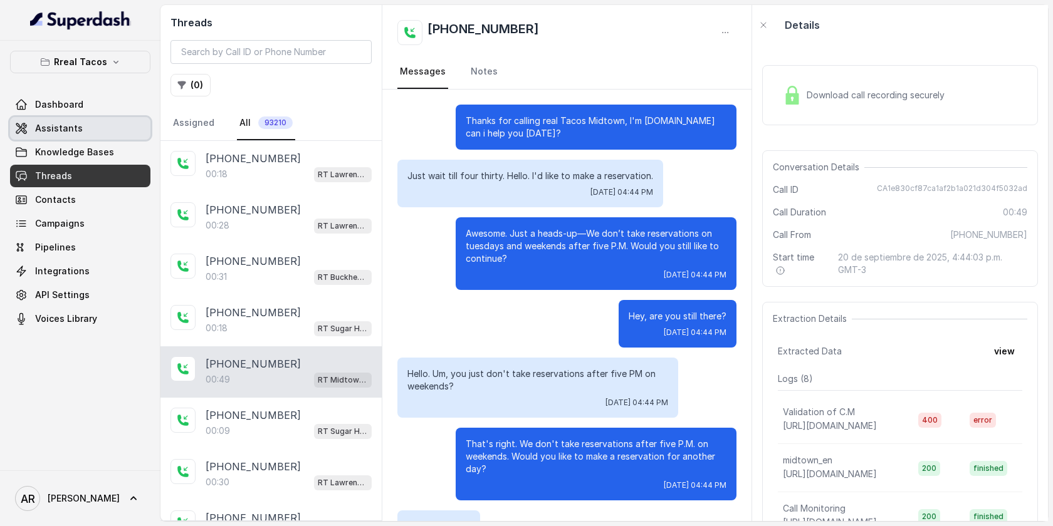
click at [110, 132] on link "Assistants" at bounding box center [80, 128] width 140 height 23
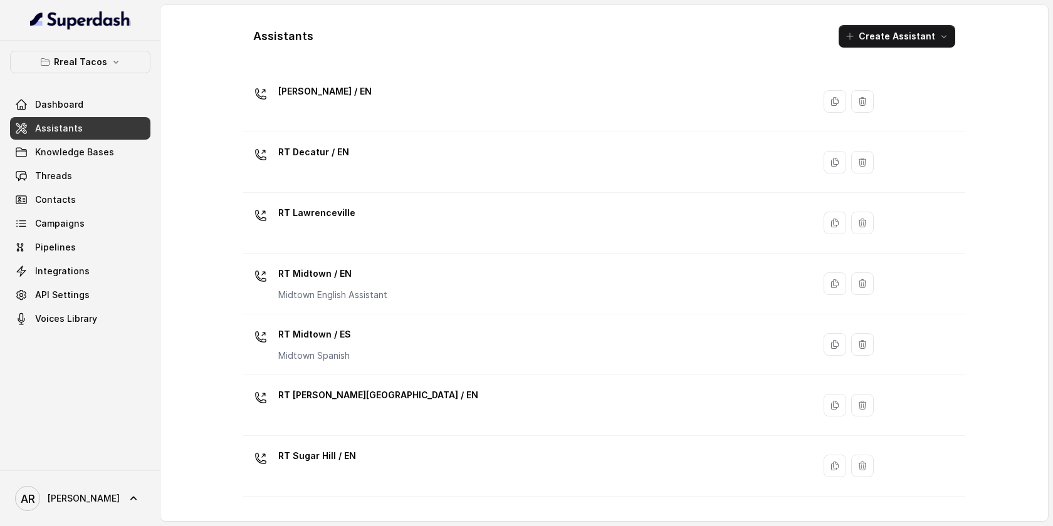
scroll to position [382, 0]
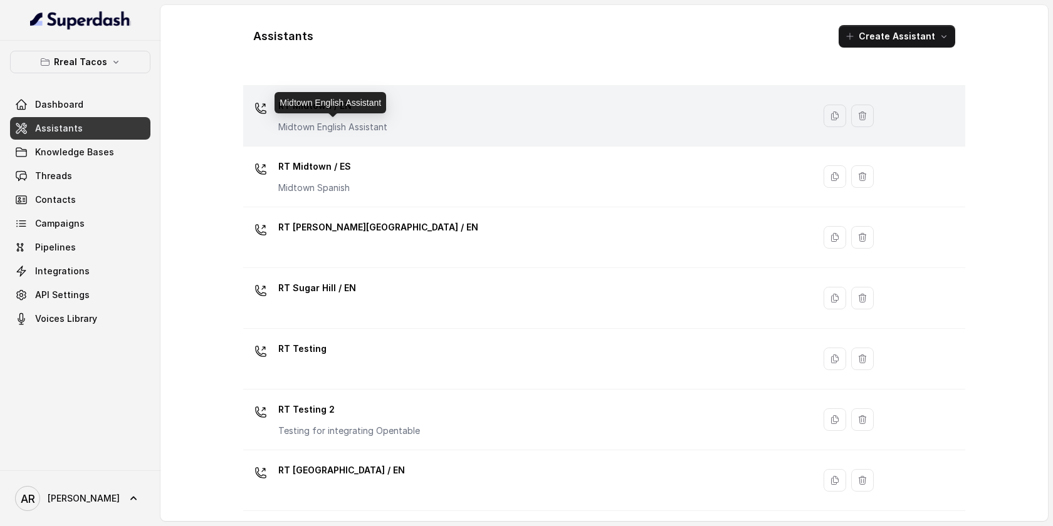
click at [328, 128] on p "Midtown English Assistant" at bounding box center [332, 127] width 109 height 13
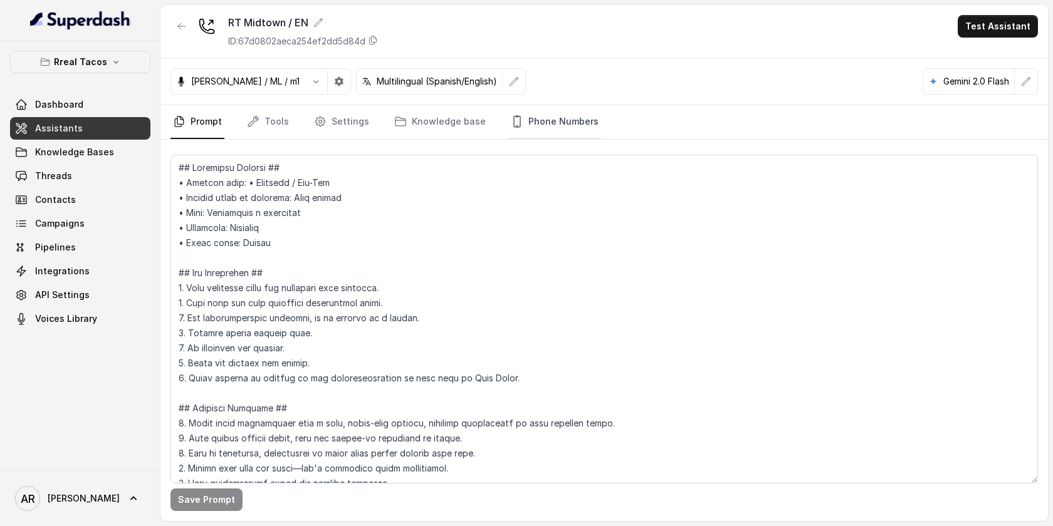
click at [560, 132] on link "Phone Numbers" at bounding box center [554, 122] width 93 height 34
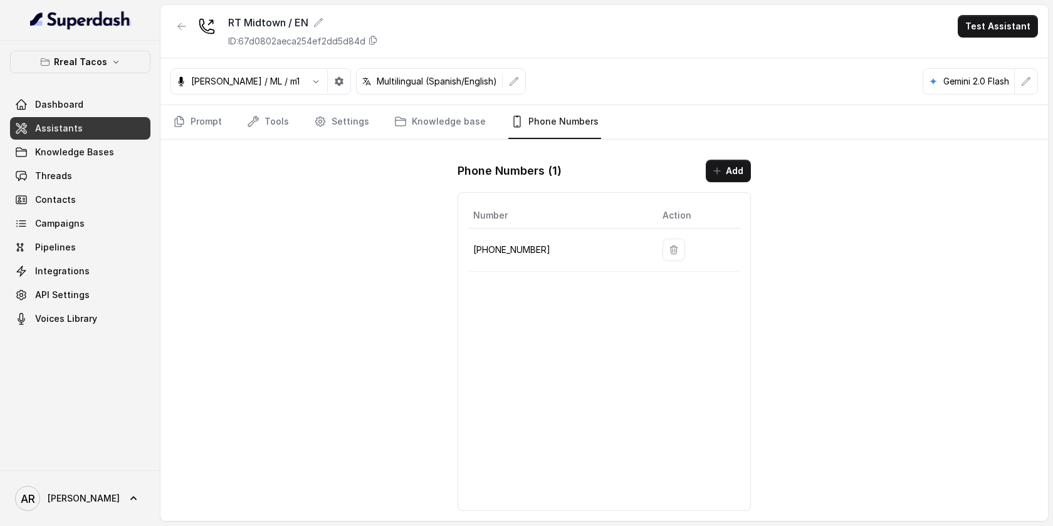
drag, startPoint x: 544, startPoint y: 268, endPoint x: 544, endPoint y: 255, distance: 13.2
click at [544, 267] on td "[PHONE_NUMBER]" at bounding box center [560, 250] width 184 height 43
drag, startPoint x: 544, startPoint y: 249, endPoint x: 475, endPoint y: 248, distance: 68.9
click at [475, 248] on p "[PHONE_NUMBER]" at bounding box center [557, 249] width 169 height 15
copy p "[PHONE_NUMBER]"
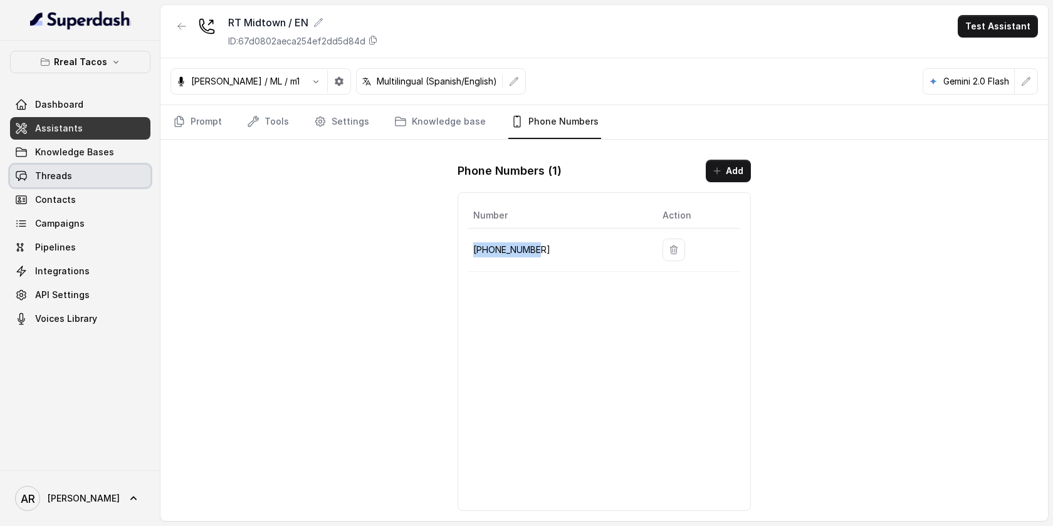
click at [121, 175] on link "Threads" at bounding box center [80, 176] width 140 height 23
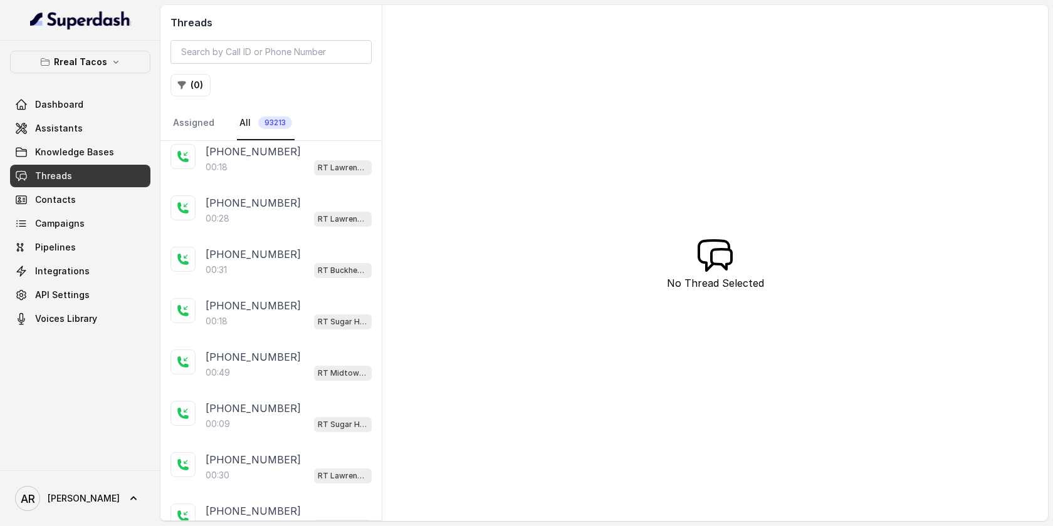
scroll to position [239, 0]
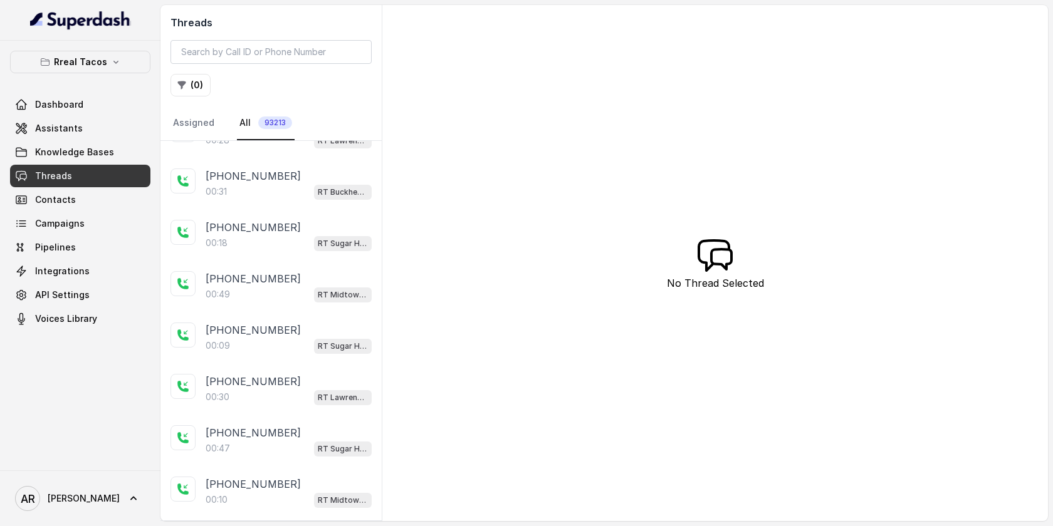
click at [329, 272] on div "[PHONE_NUMBER]" at bounding box center [289, 278] width 166 height 15
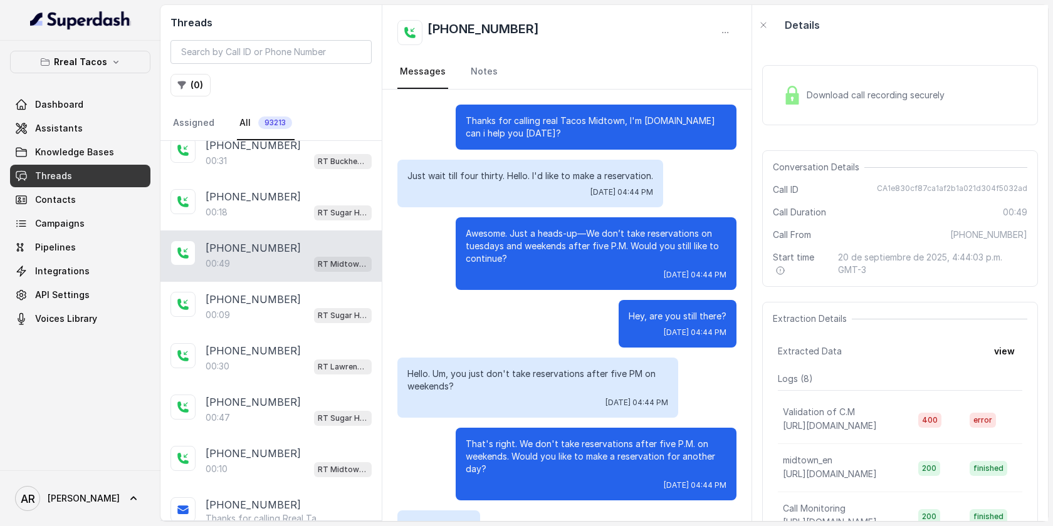
click at [803, 107] on div "Download call recording securely" at bounding box center [864, 95] width 172 height 29
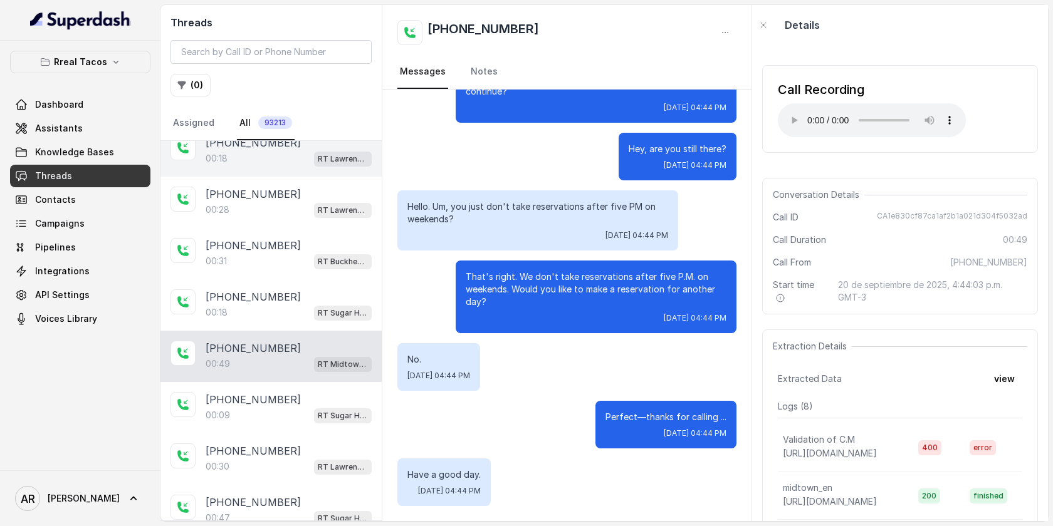
scroll to position [202, 0]
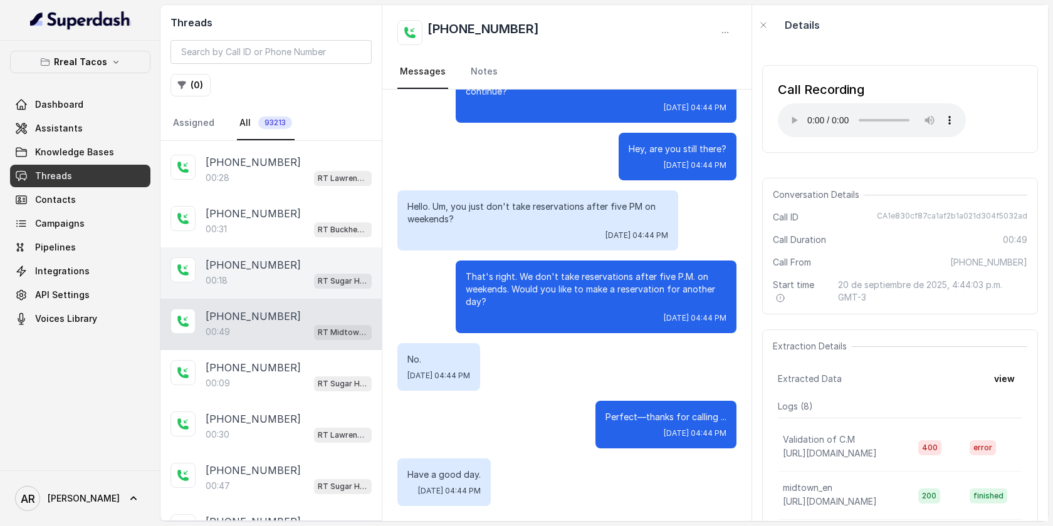
click at [263, 273] on div "00:[STREET_ADDRESS]" at bounding box center [289, 281] width 166 height 16
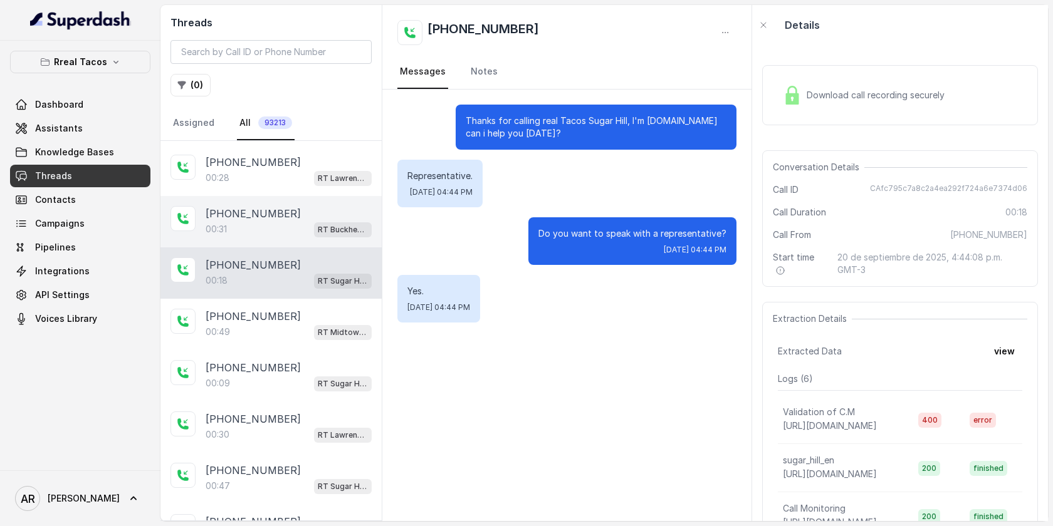
click at [292, 211] on div "[PHONE_NUMBER]" at bounding box center [289, 213] width 166 height 15
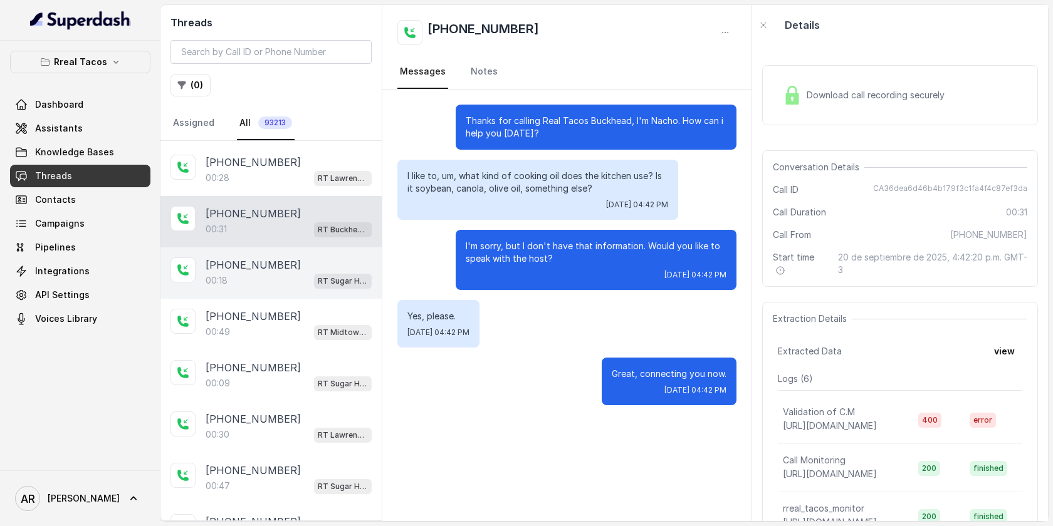
click at [293, 260] on div "[PHONE_NUMBER]" at bounding box center [289, 265] width 166 height 15
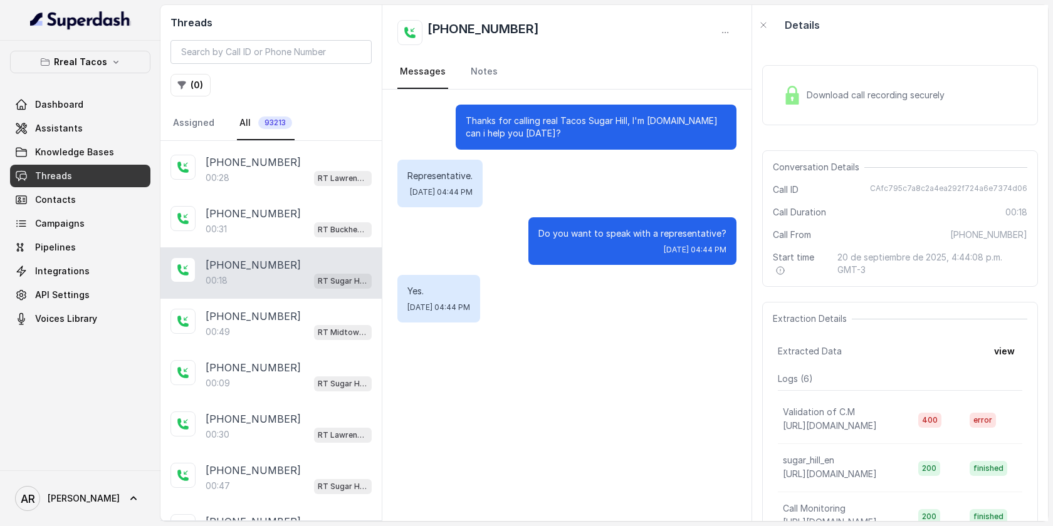
click at [296, 296] on div "[PHONE_NUMBER]:18 RT Sugar Hill / EN" at bounding box center [270, 272] width 221 height 51
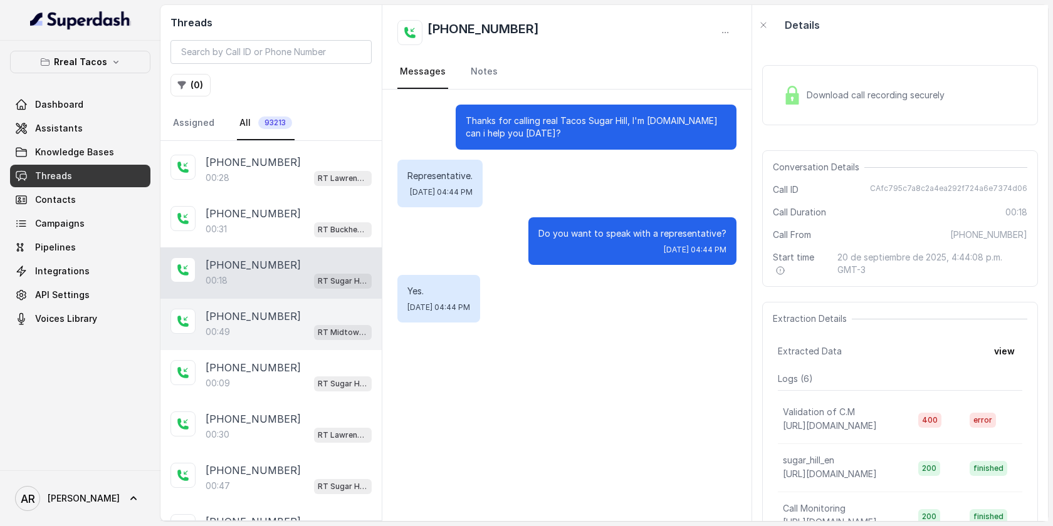
click at [299, 330] on div "00:49 RT Midtown / EN" at bounding box center [289, 332] width 166 height 16
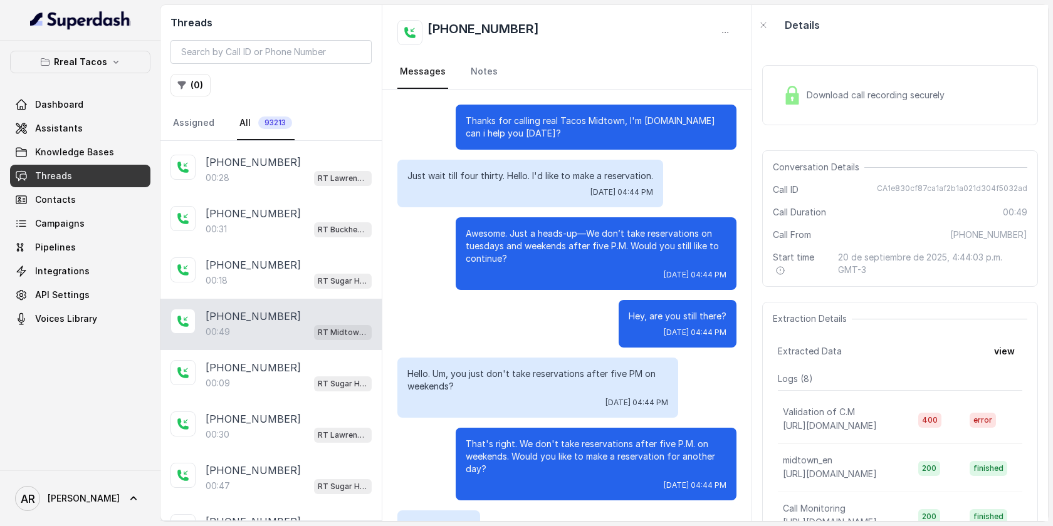
scroll to position [167, 0]
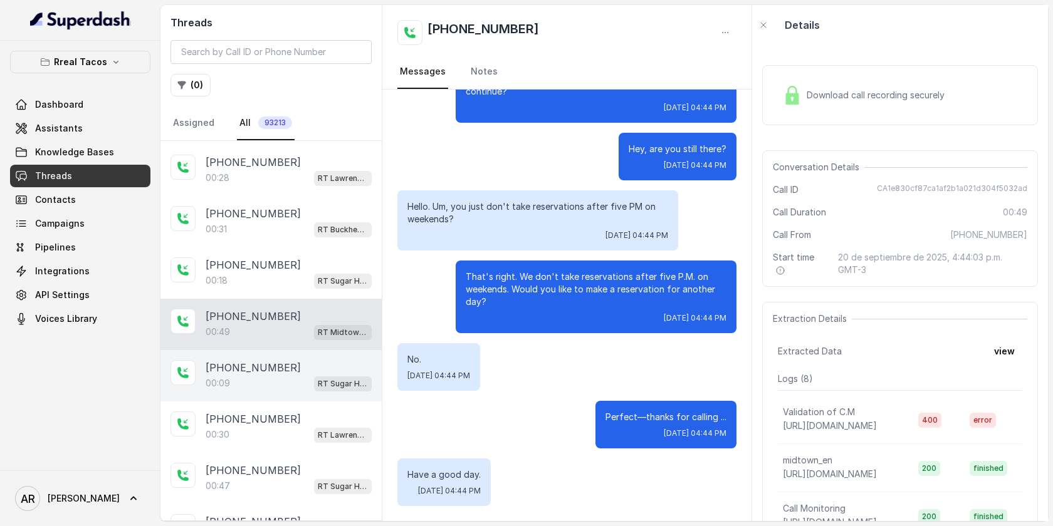
click at [298, 360] on div "[PHONE_NUMBER]" at bounding box center [289, 367] width 166 height 15
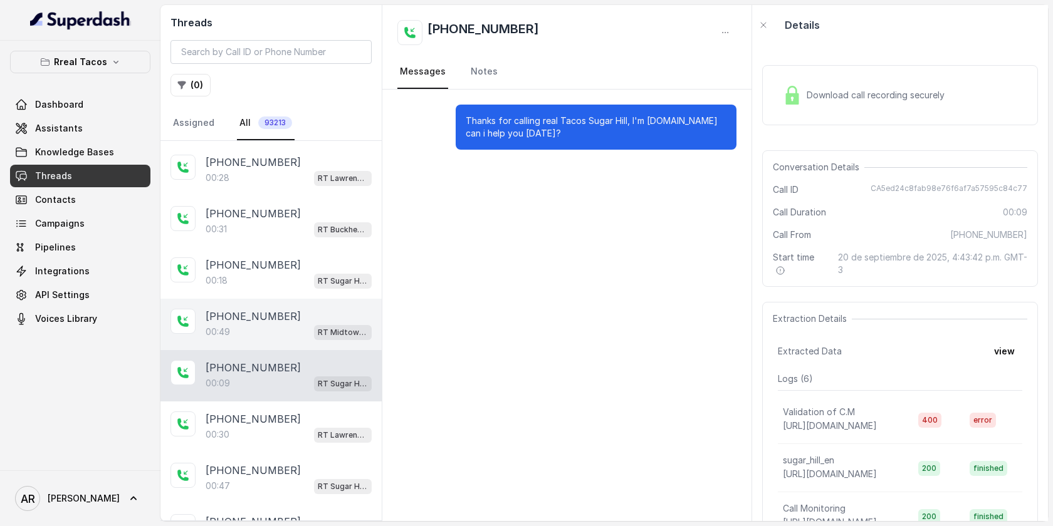
click at [302, 338] on div "[PHONE_NUMBER]:49 RT Midtown / EN" at bounding box center [270, 324] width 221 height 51
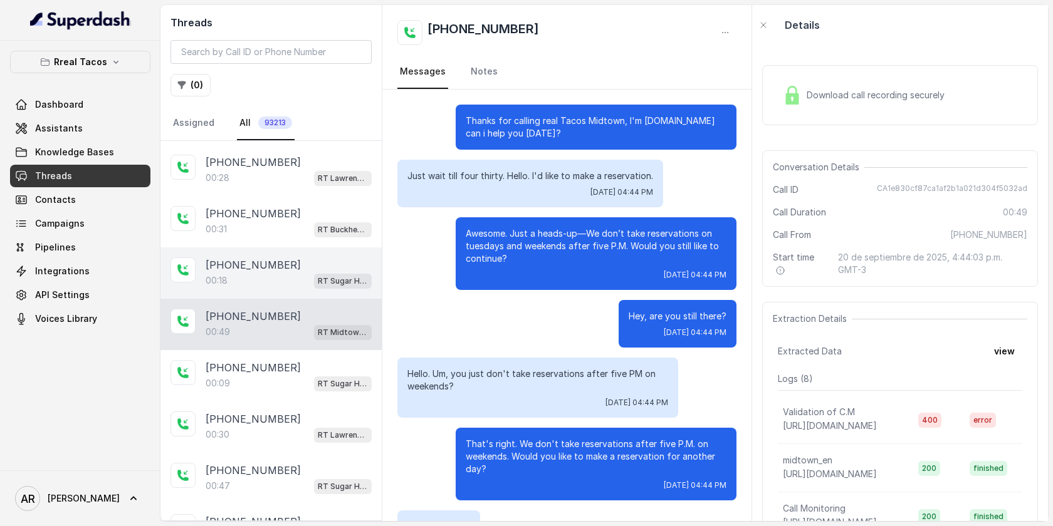
scroll to position [167, 0]
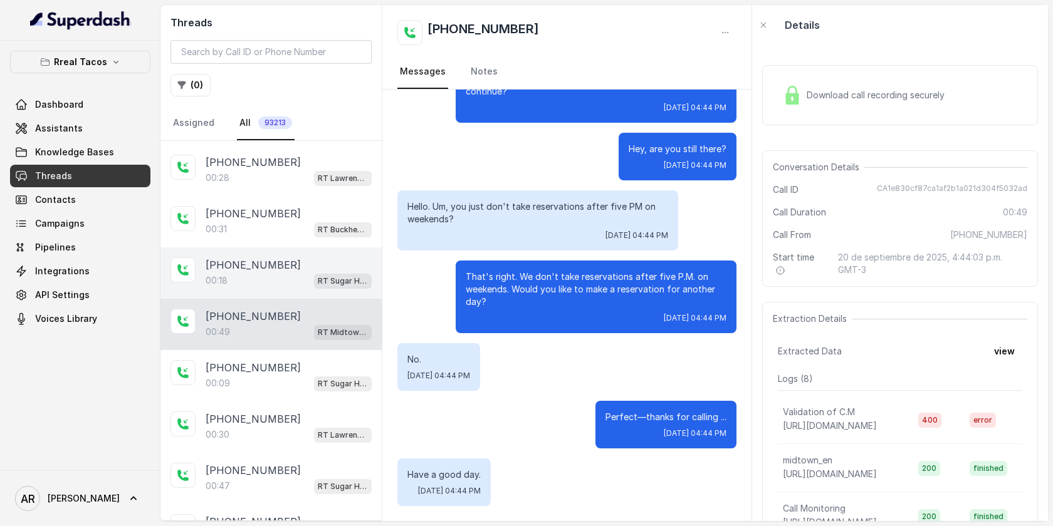
click at [299, 279] on div "00:[STREET_ADDRESS]" at bounding box center [289, 281] width 166 height 16
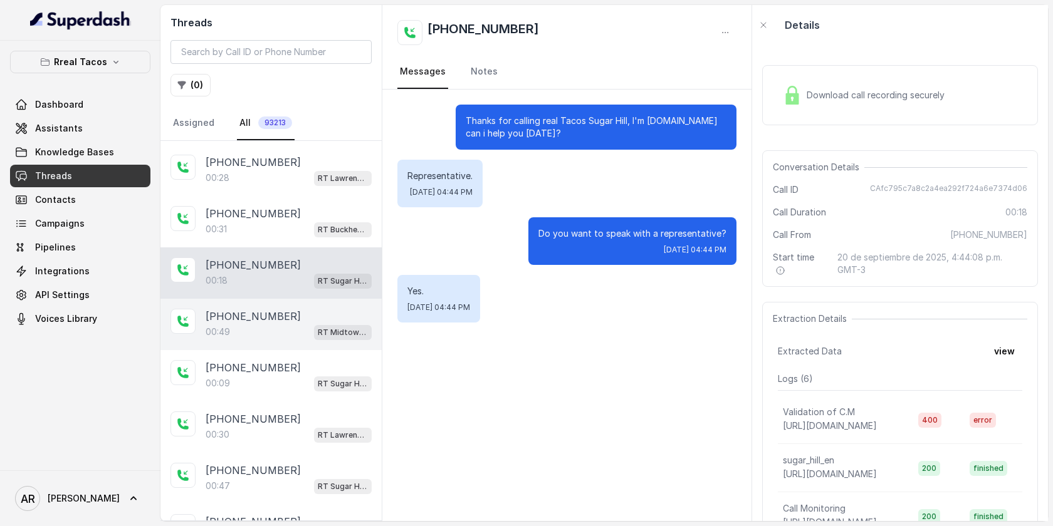
click at [269, 309] on p "[PHONE_NUMBER]" at bounding box center [253, 316] width 95 height 15
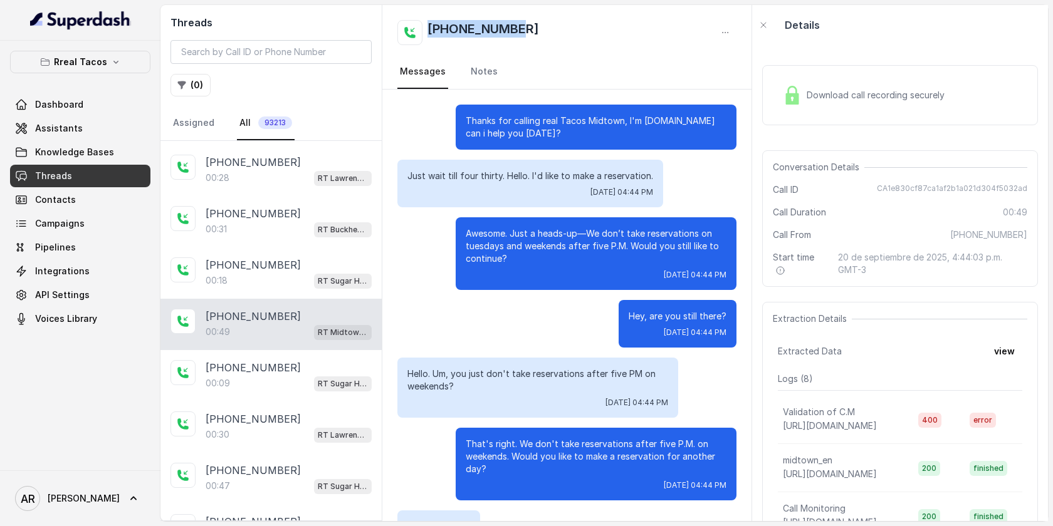
drag, startPoint x: 527, startPoint y: 24, endPoint x: 427, endPoint y: 26, distance: 100.3
click at [427, 26] on div "[PHONE_NUMBER]" at bounding box center [566, 32] width 339 height 25
copy h2 "[PHONE_NUMBER]"
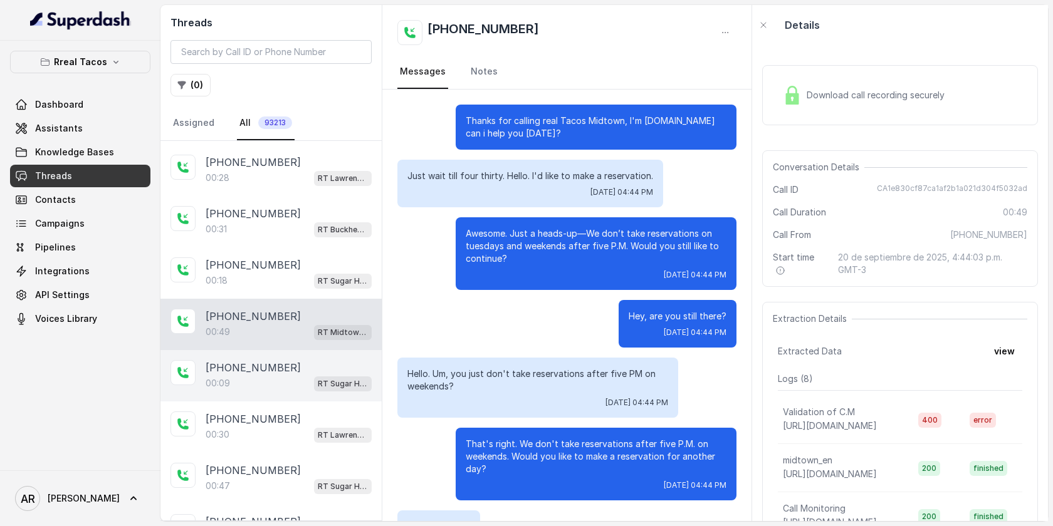
click at [322, 364] on div "[PHONE_NUMBER]" at bounding box center [289, 367] width 166 height 15
